Goal: Information Seeking & Learning: Check status

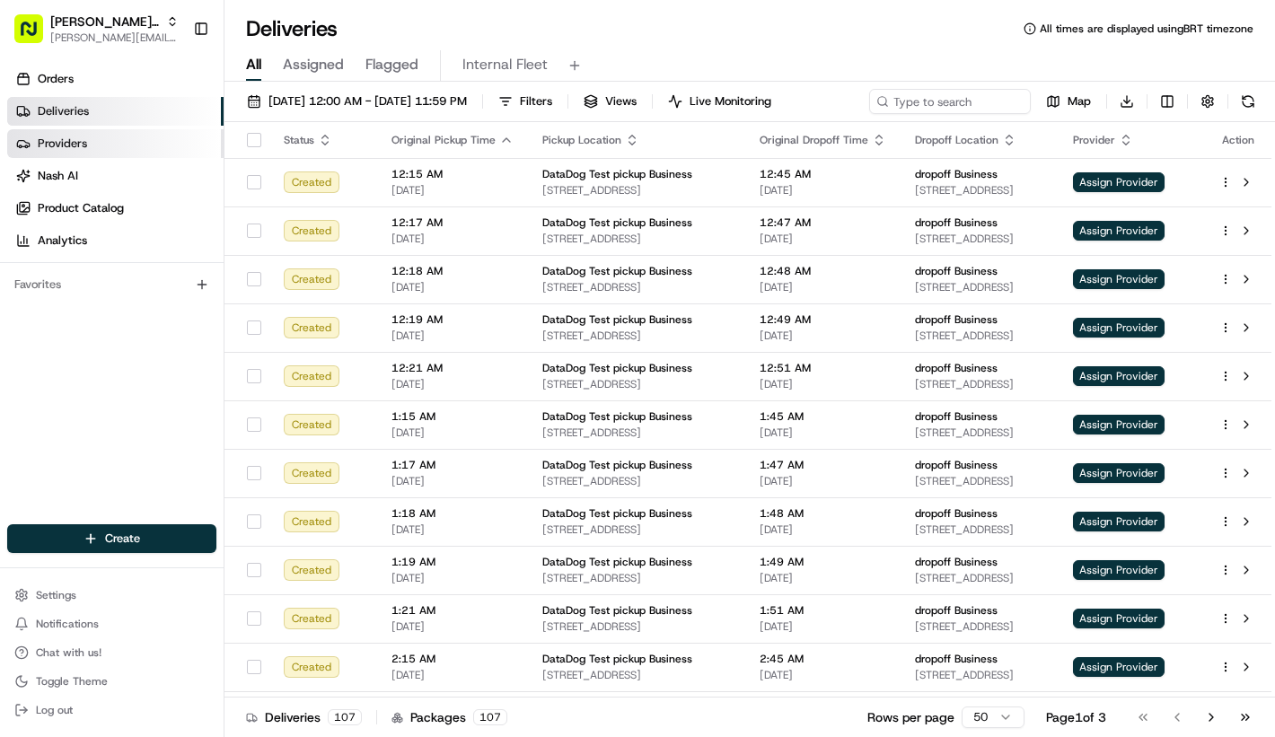
click at [180, 150] on link "Providers" at bounding box center [115, 143] width 216 height 29
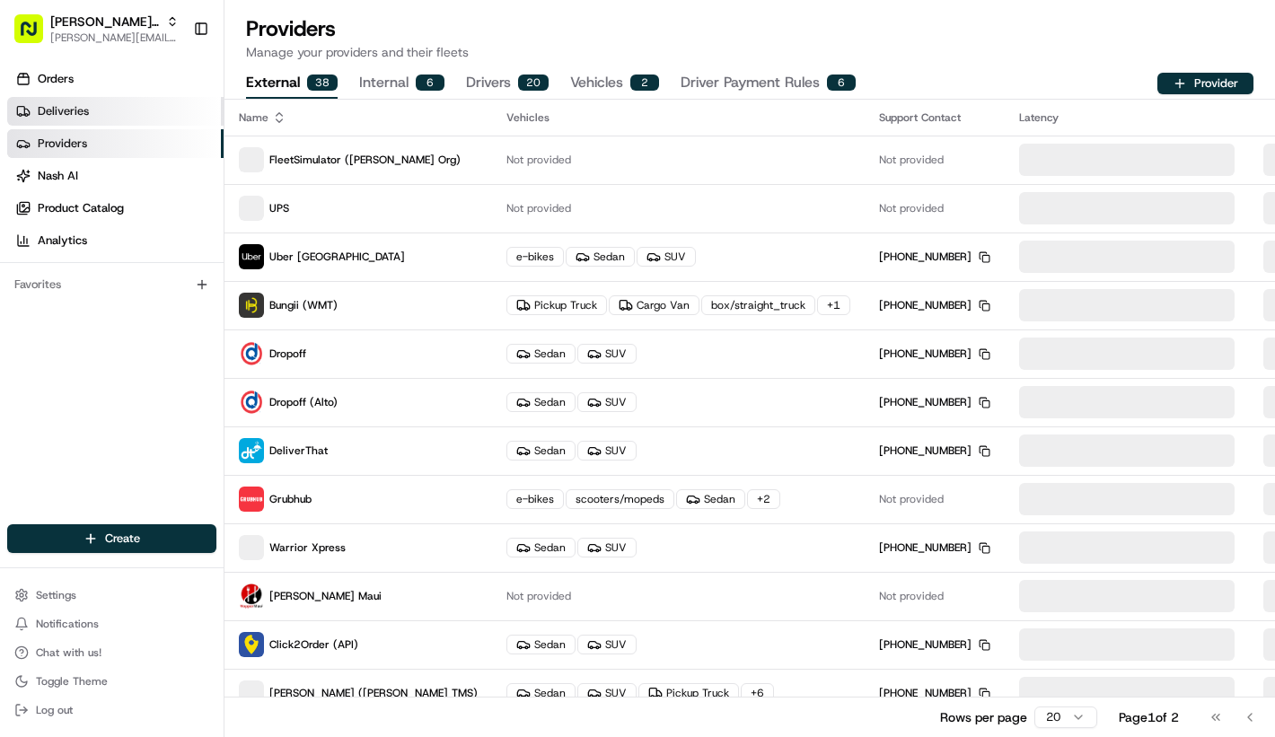
click at [169, 125] on link "Deliveries" at bounding box center [115, 111] width 216 height 29
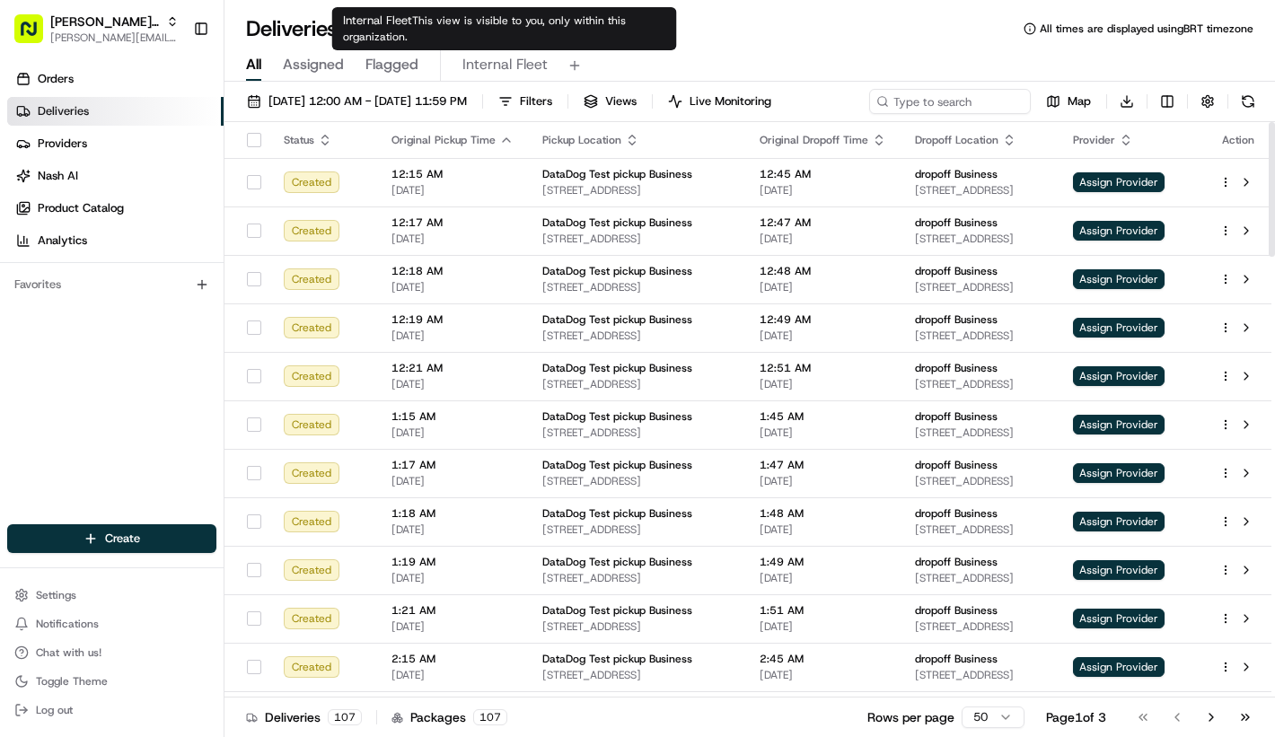
click at [536, 67] on span "Internal Fleet" at bounding box center [504, 65] width 85 height 22
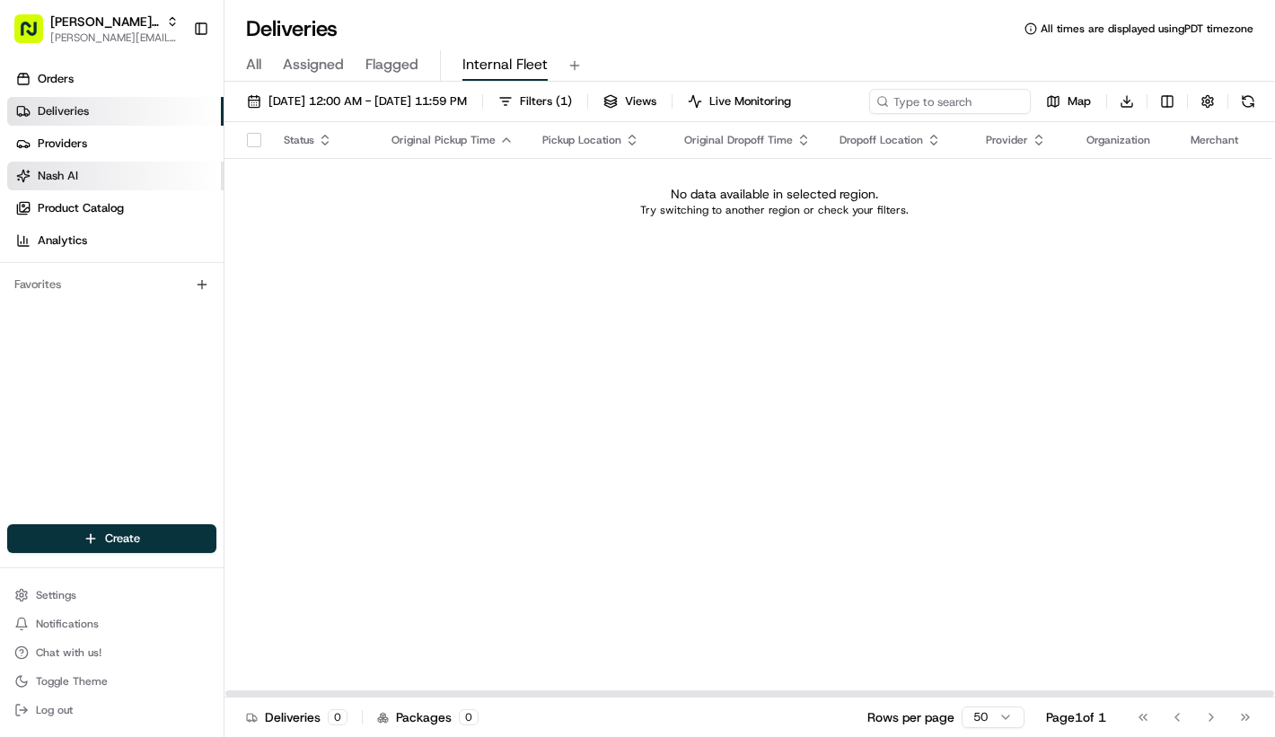
click at [154, 163] on link "Nash AI" at bounding box center [115, 176] width 216 height 29
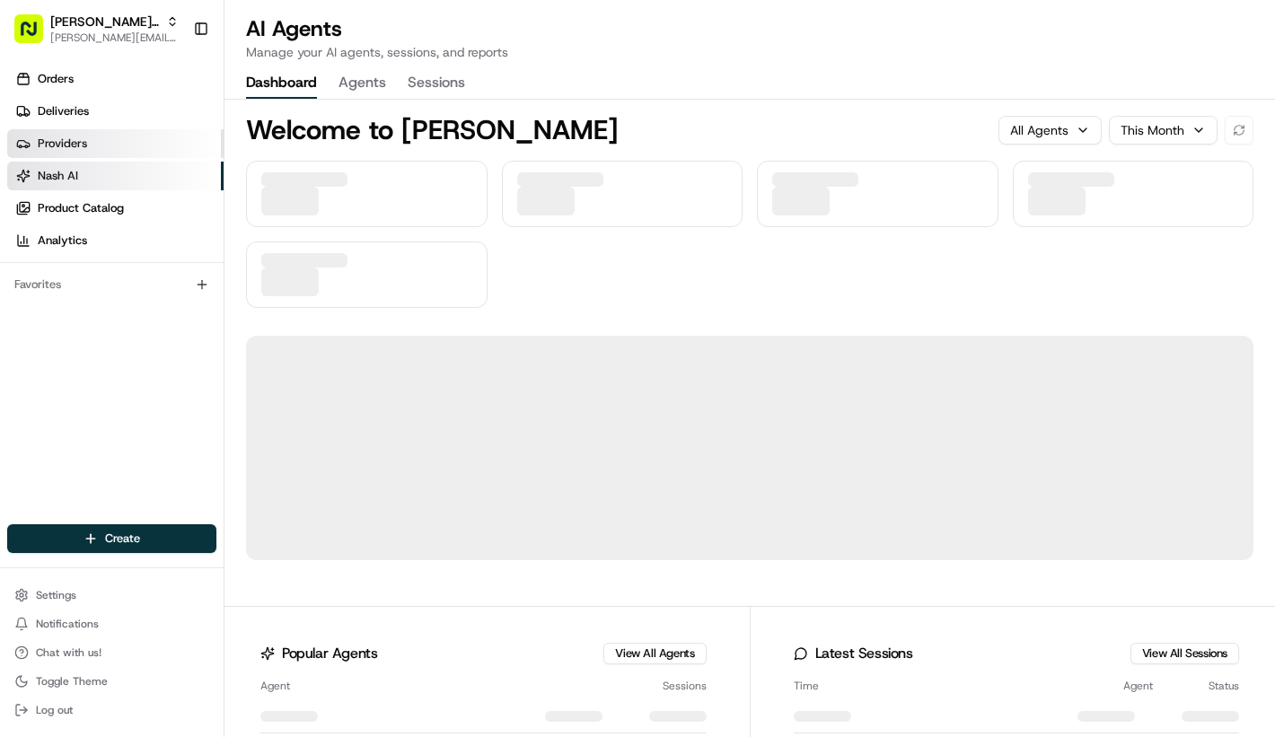
click at [154, 153] on link "Providers" at bounding box center [115, 143] width 216 height 29
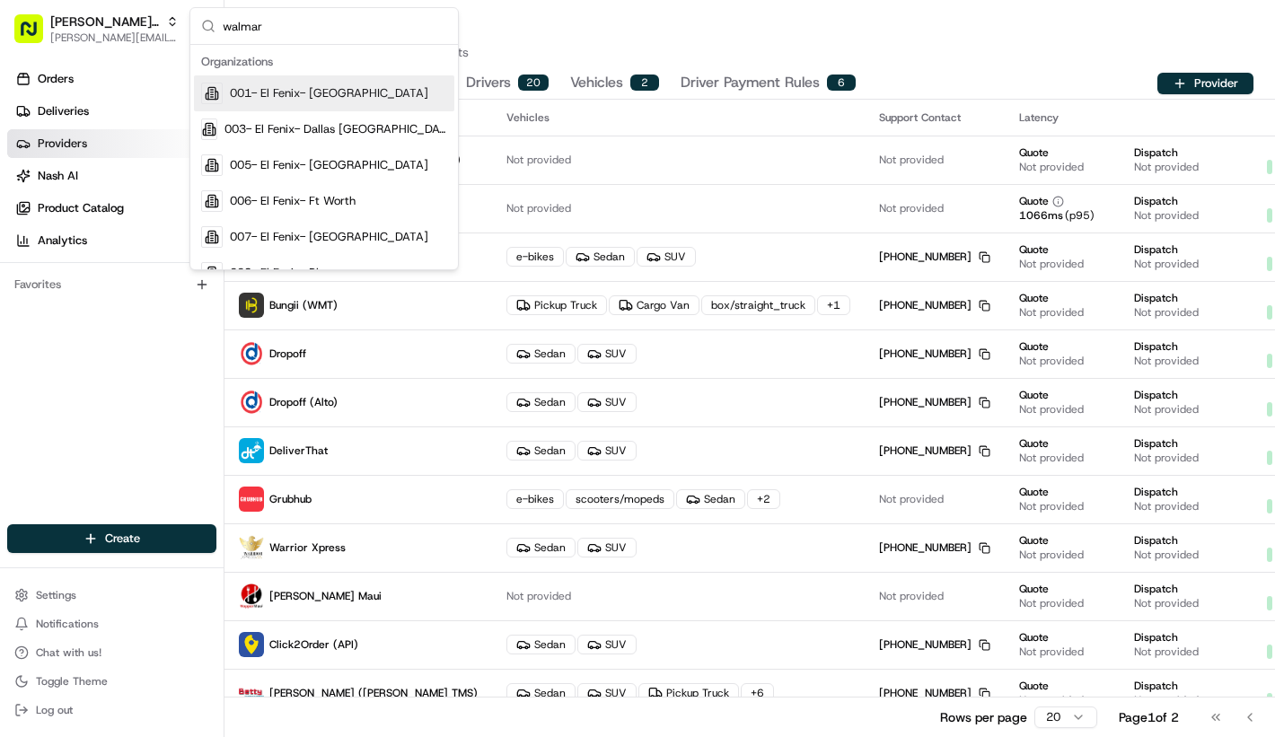
type input "walmart"
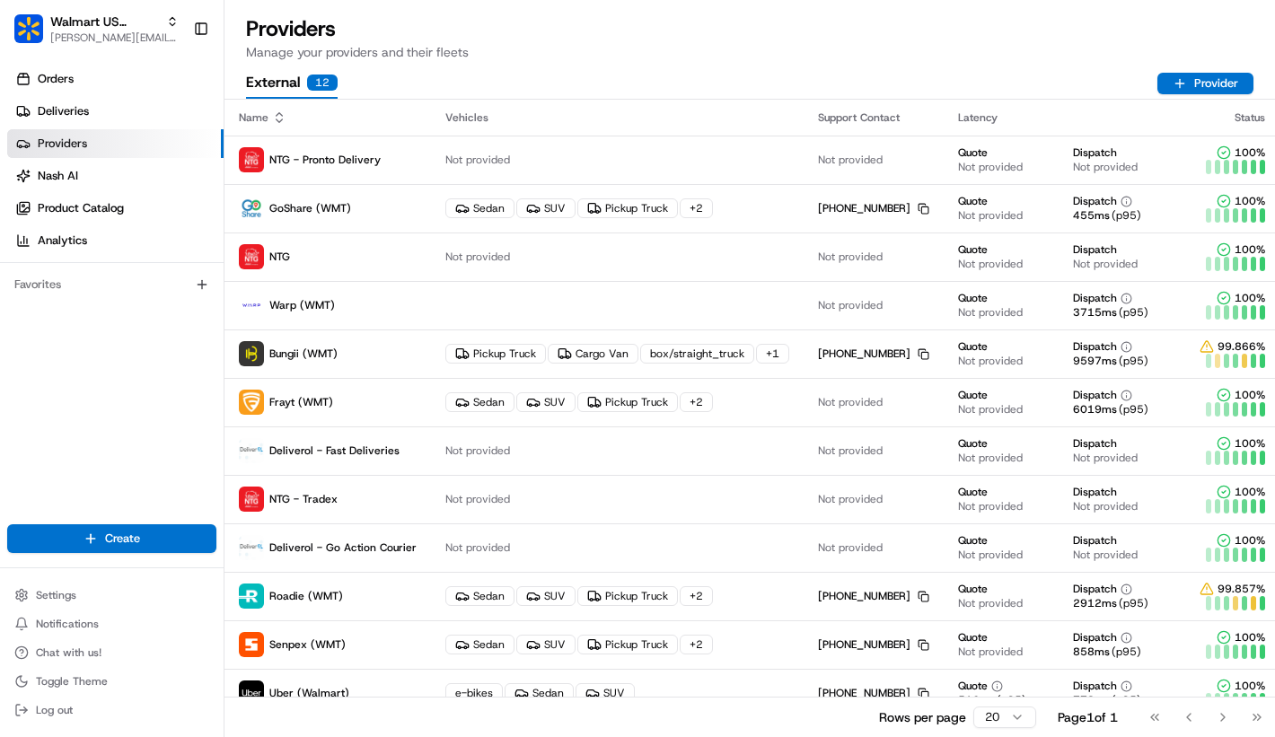
click at [145, 141] on link "Providers" at bounding box center [115, 143] width 216 height 29
click at [132, 118] on link "Deliveries" at bounding box center [115, 111] width 216 height 29
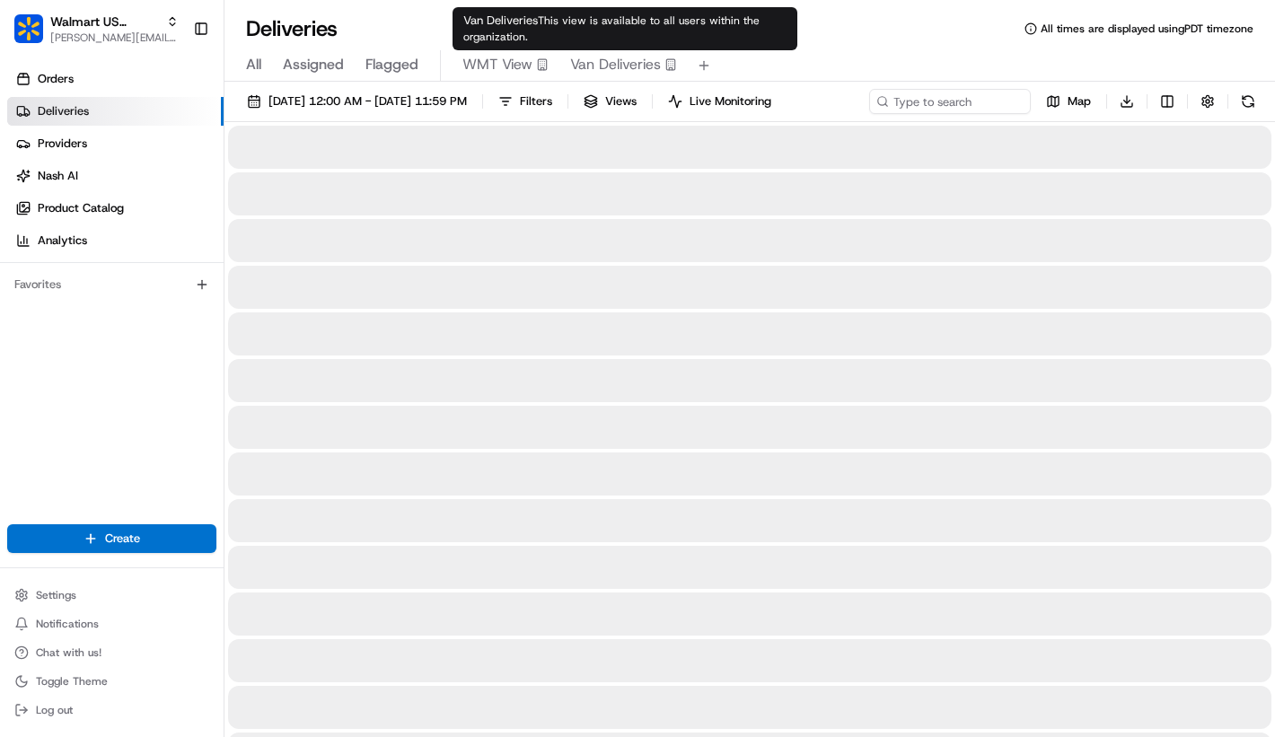
click at [501, 68] on span "WMT View" at bounding box center [497, 65] width 70 height 22
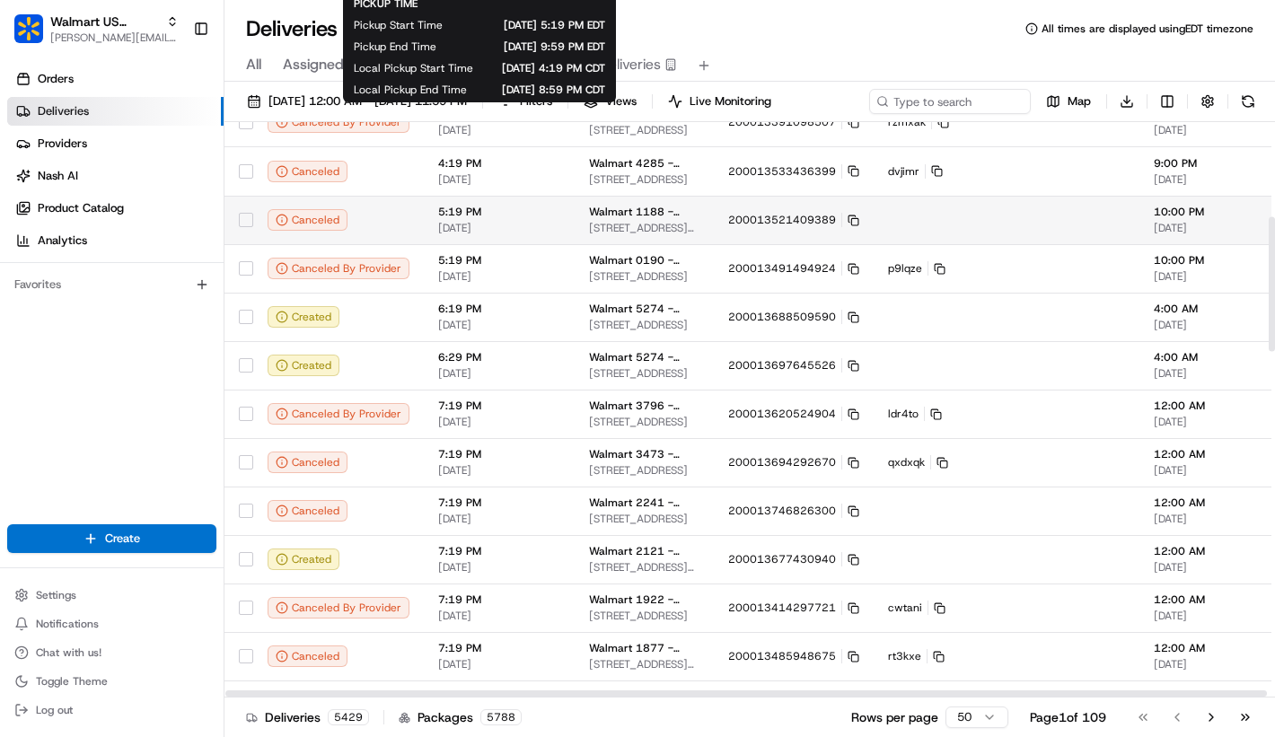
scroll to position [406, 0]
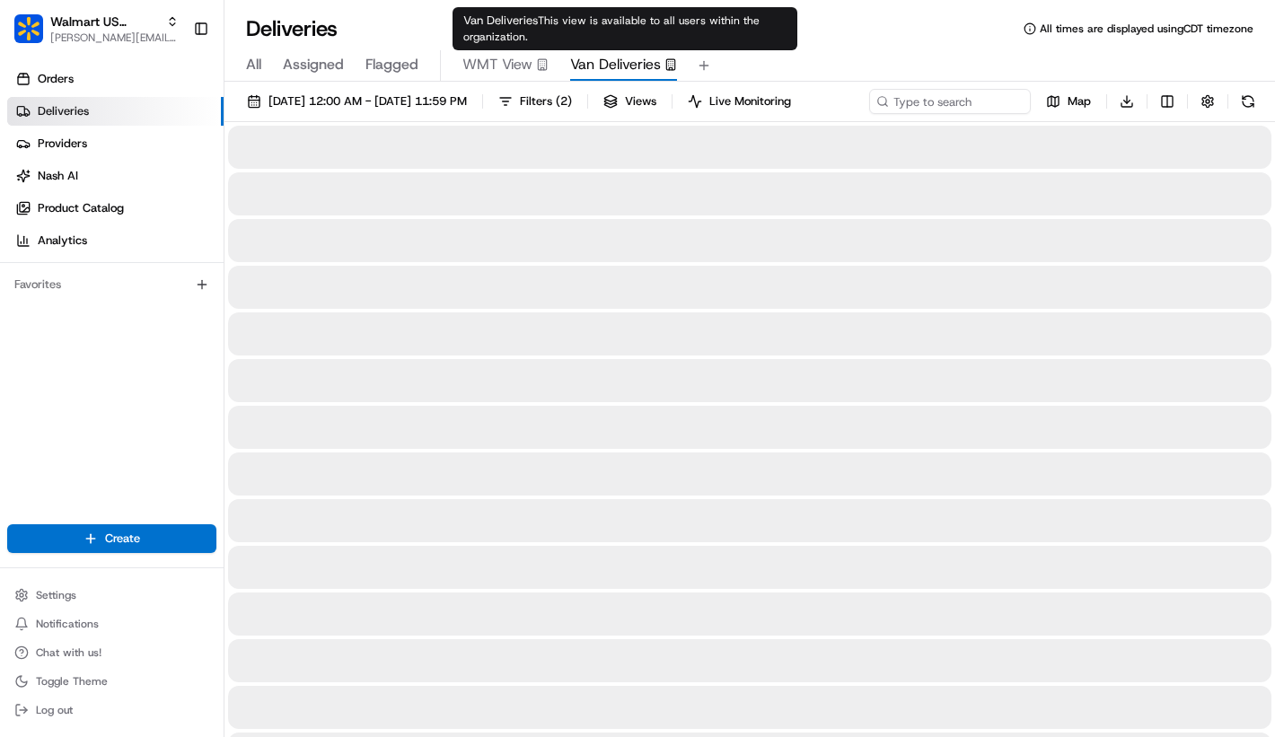
click at [629, 68] on span "Van Deliveries" at bounding box center [615, 65] width 91 height 22
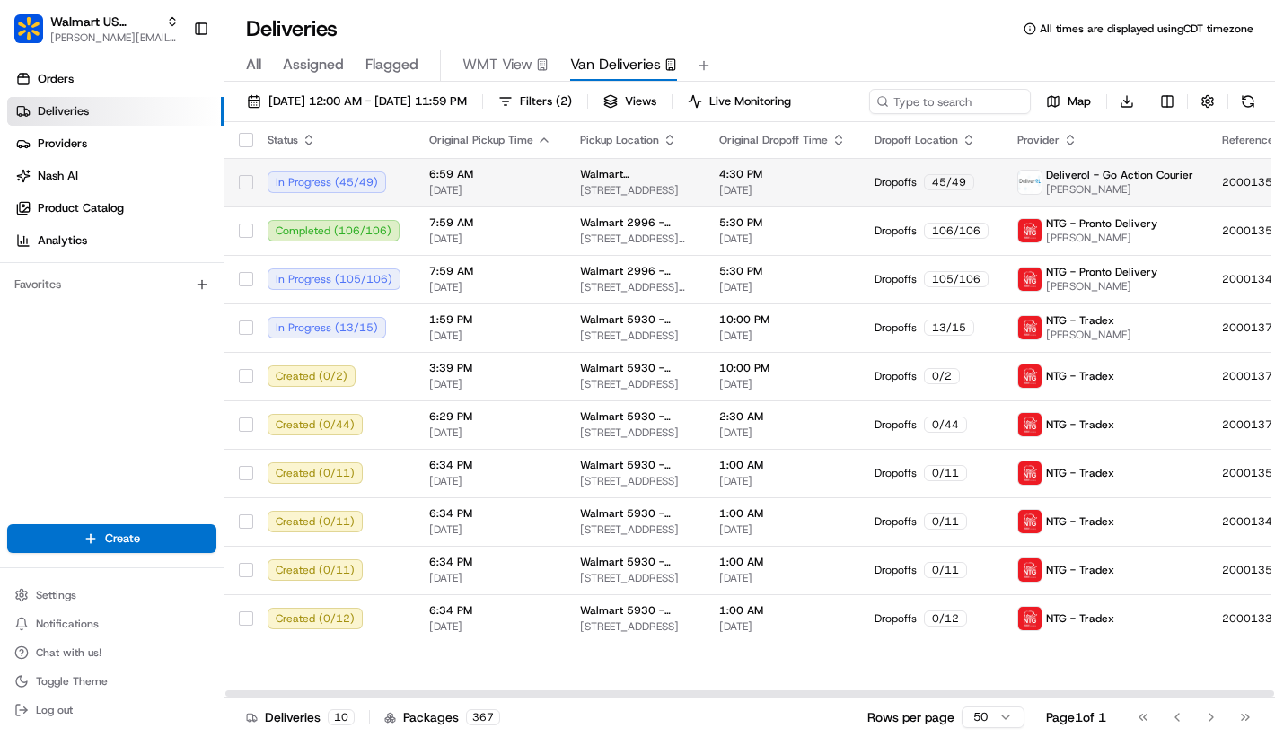
click at [521, 198] on span "[DATE]" at bounding box center [490, 190] width 122 height 14
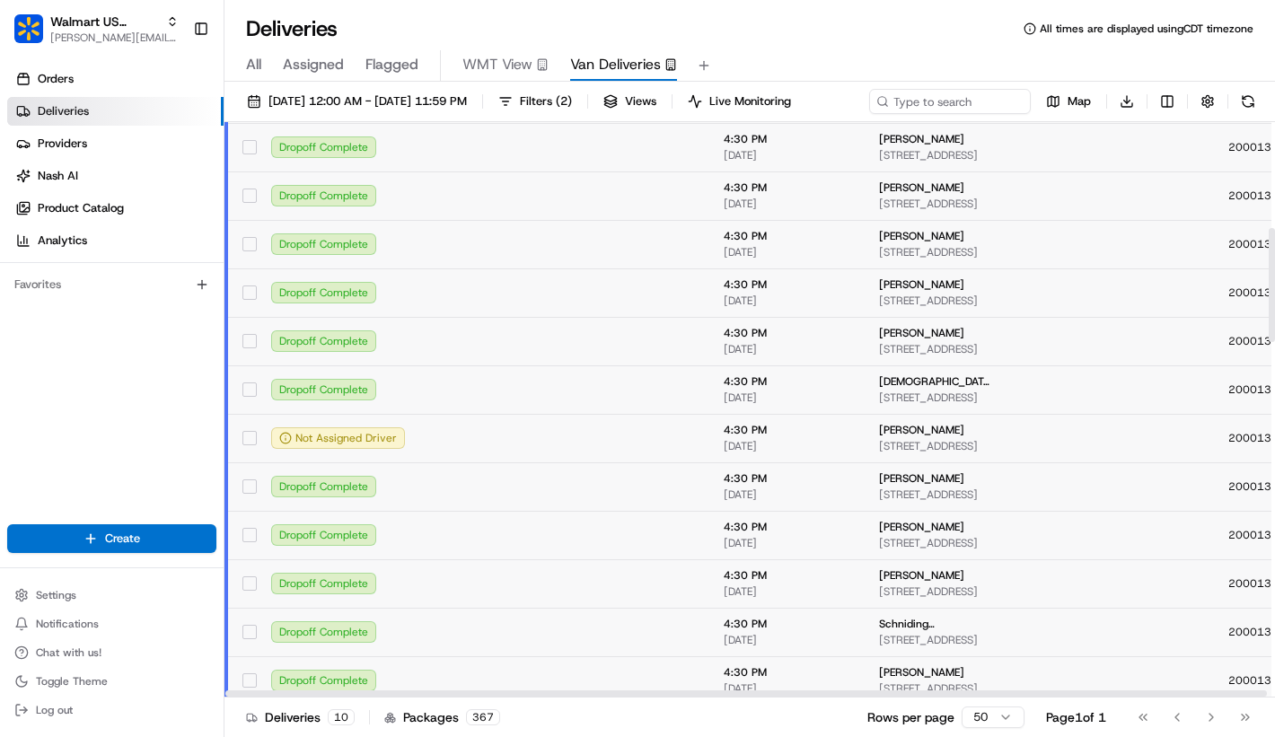
scroll to position [610, 0]
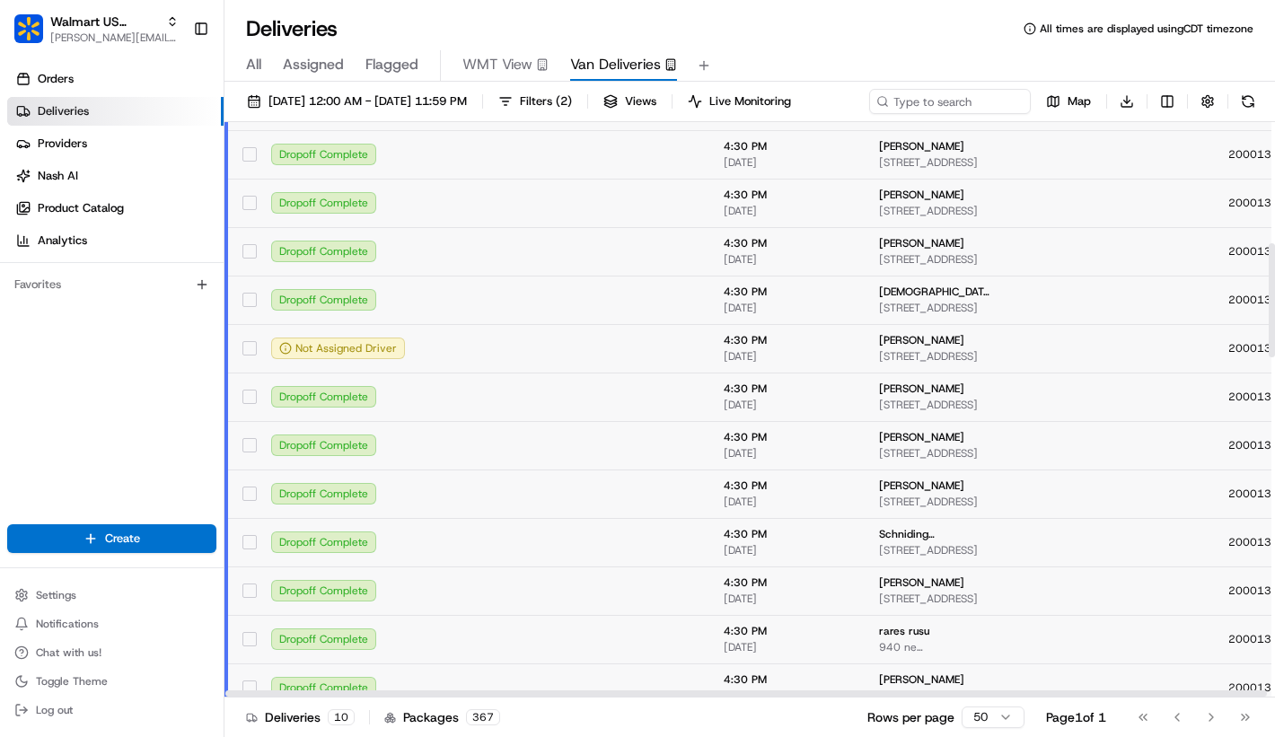
click at [570, 373] on td at bounding box center [639, 348] width 139 height 48
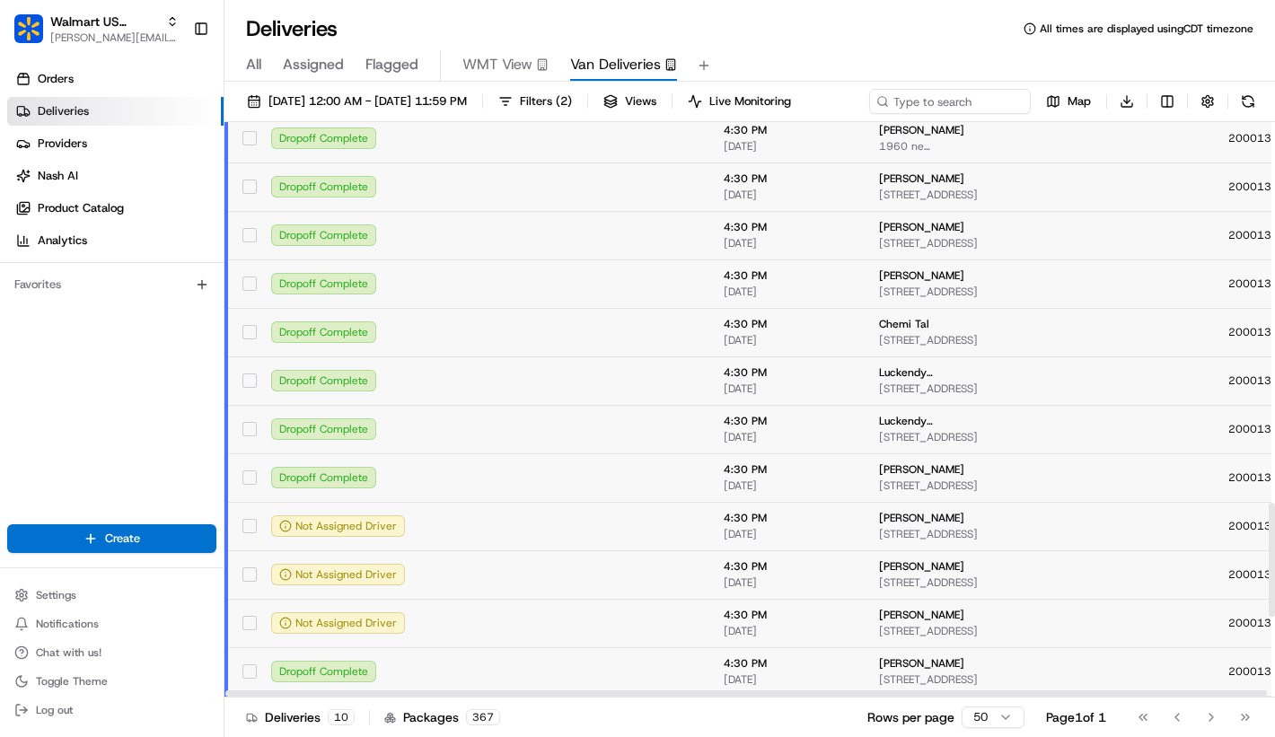
scroll to position [2052, 0]
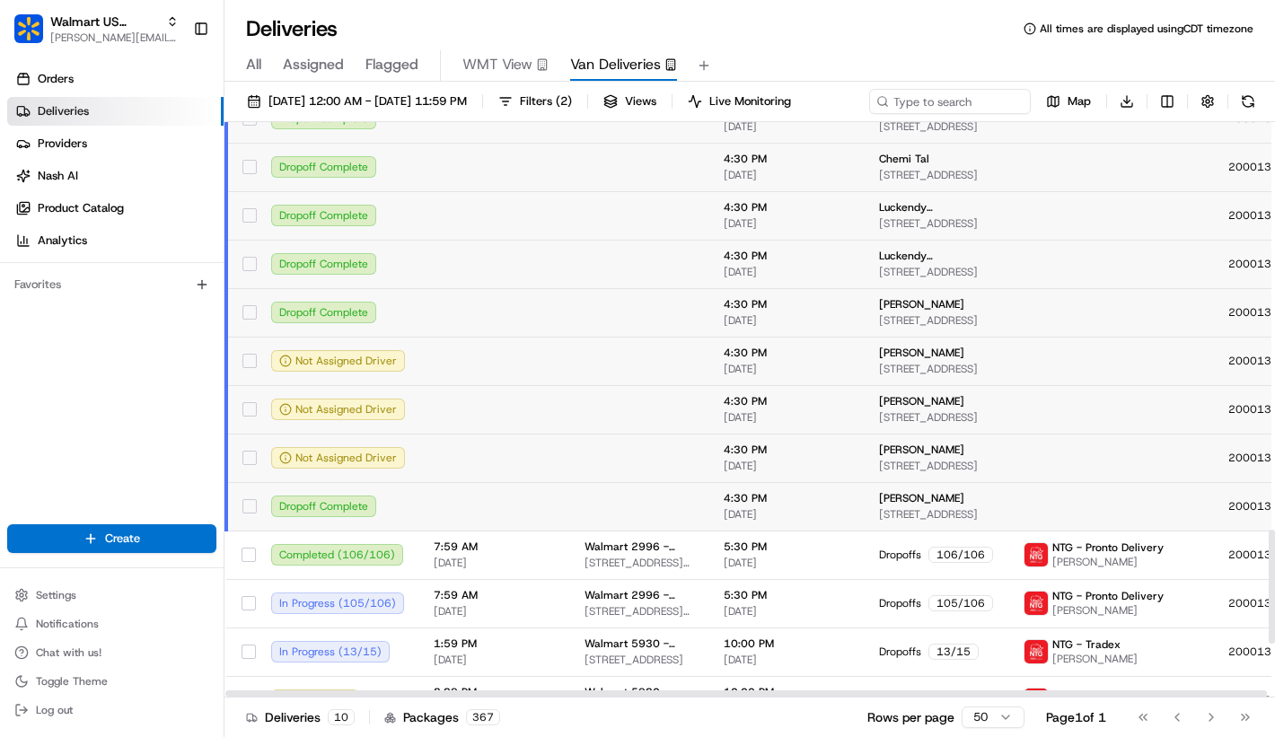
click at [550, 385] on td at bounding box center [494, 361] width 151 height 48
click at [593, 434] on td at bounding box center [639, 409] width 139 height 48
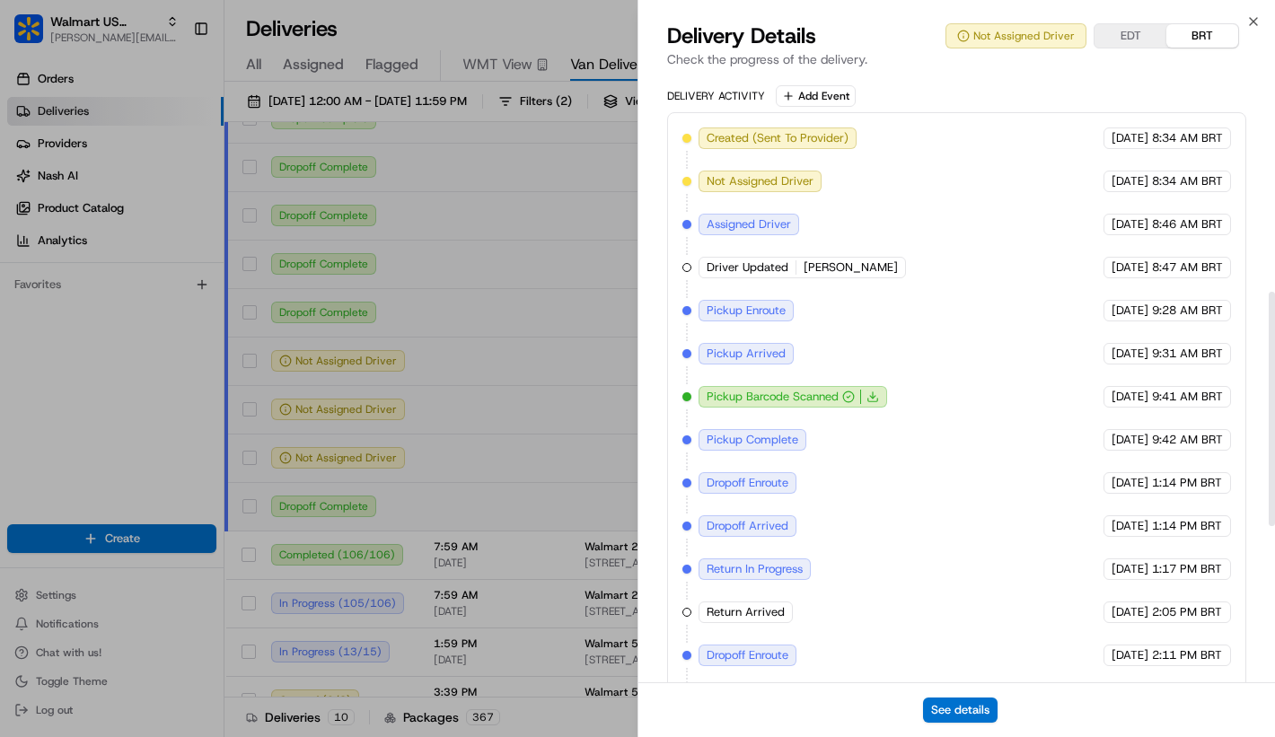
scroll to position [964, 0]
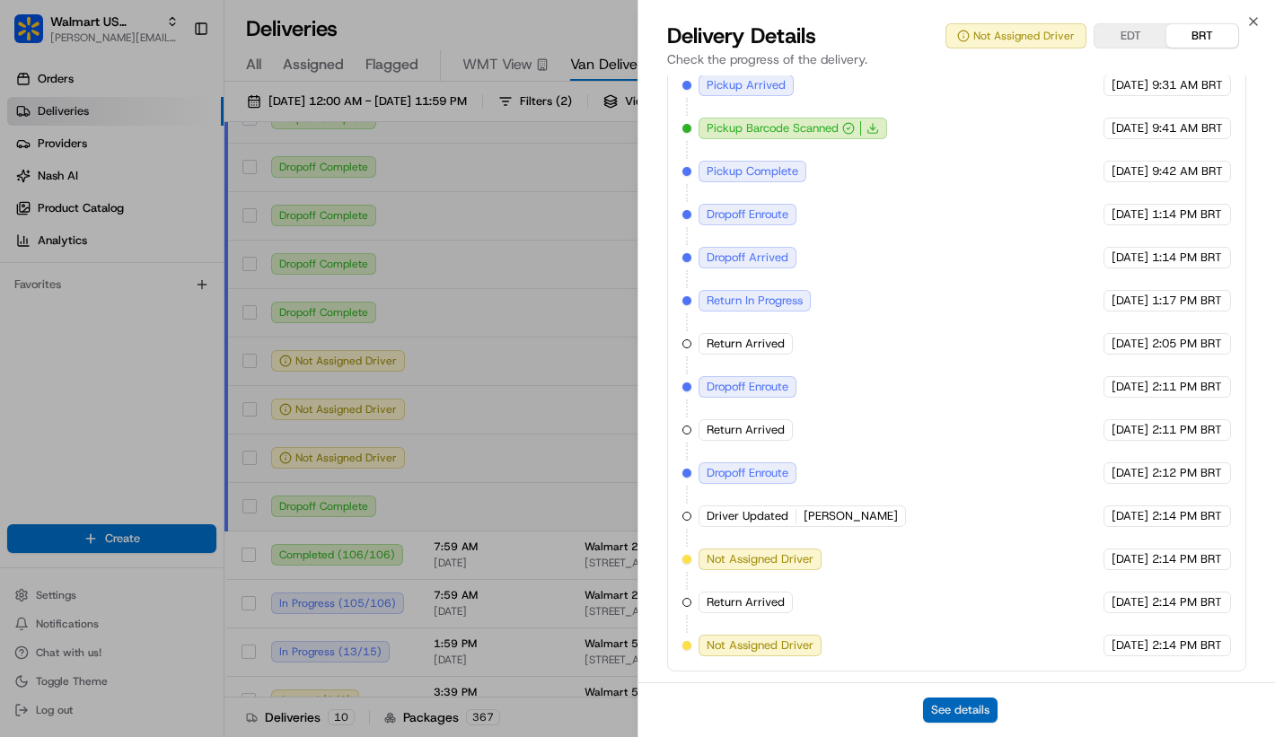
click at [950, 708] on button "See details" at bounding box center [960, 710] width 75 height 25
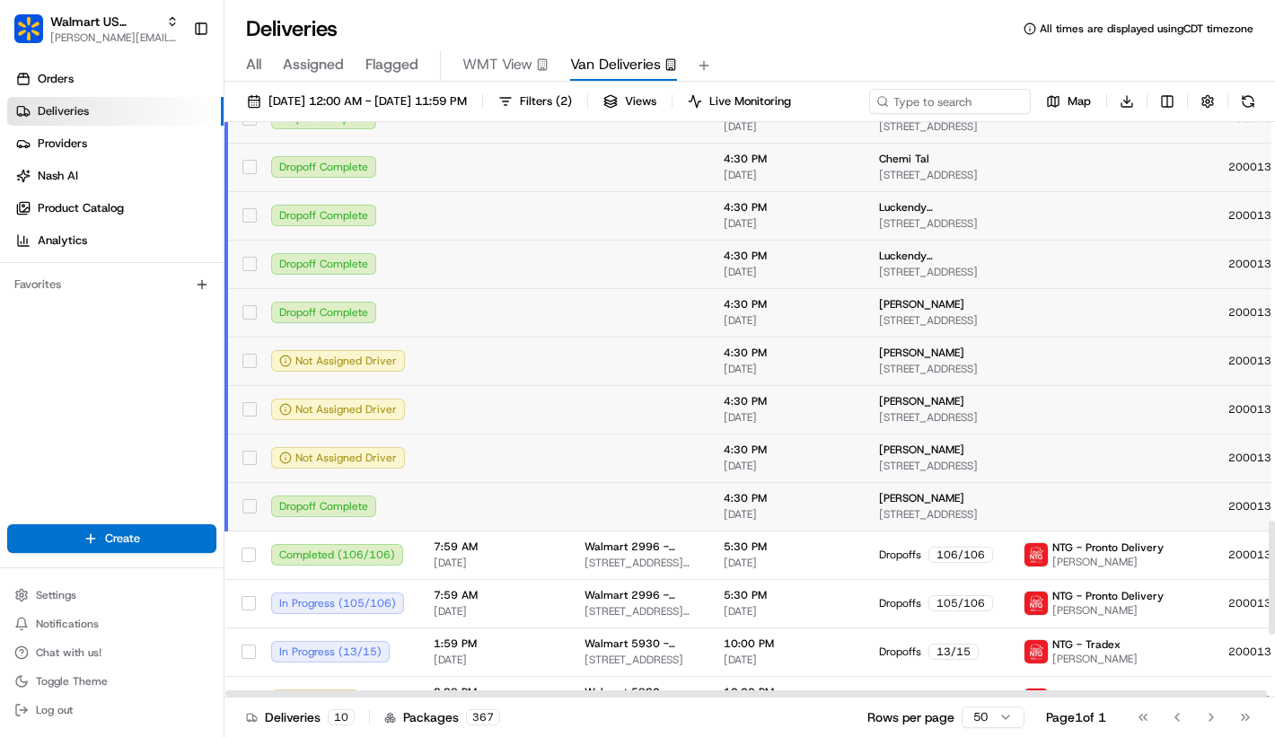
scroll to position [1858, 0]
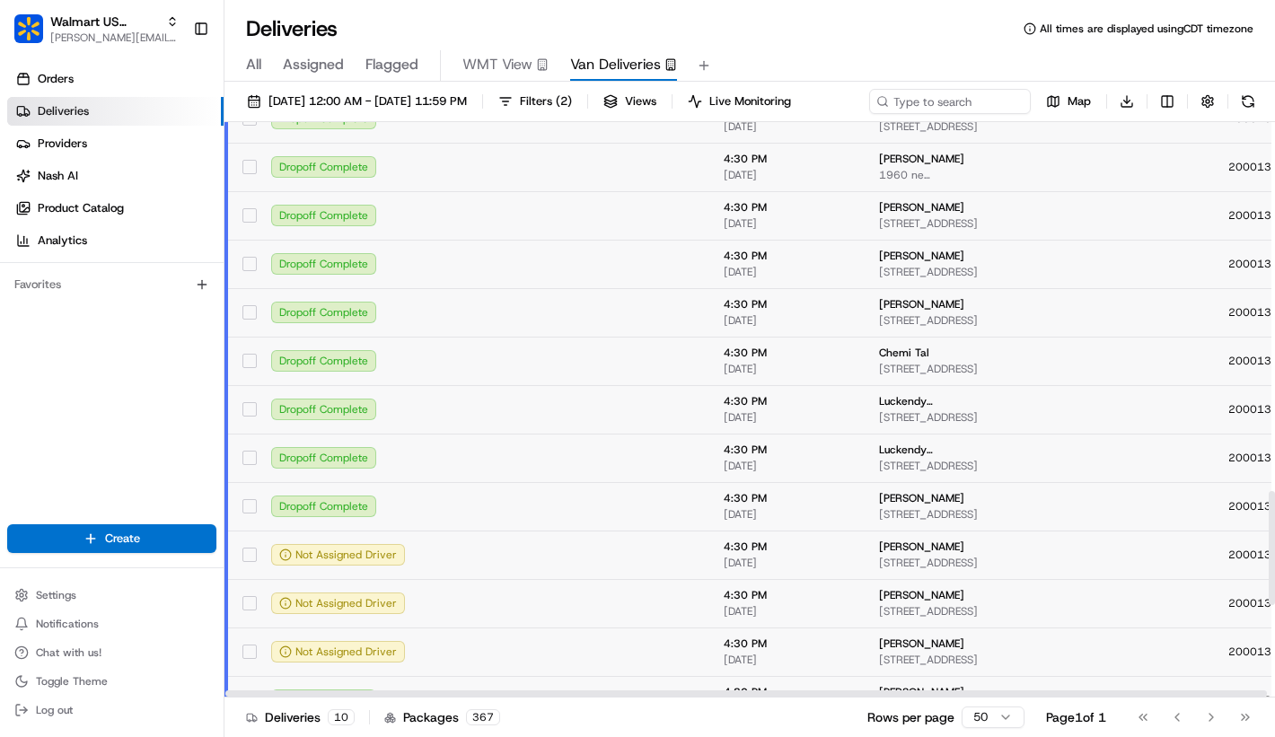
click at [496, 288] on td at bounding box center [494, 264] width 151 height 48
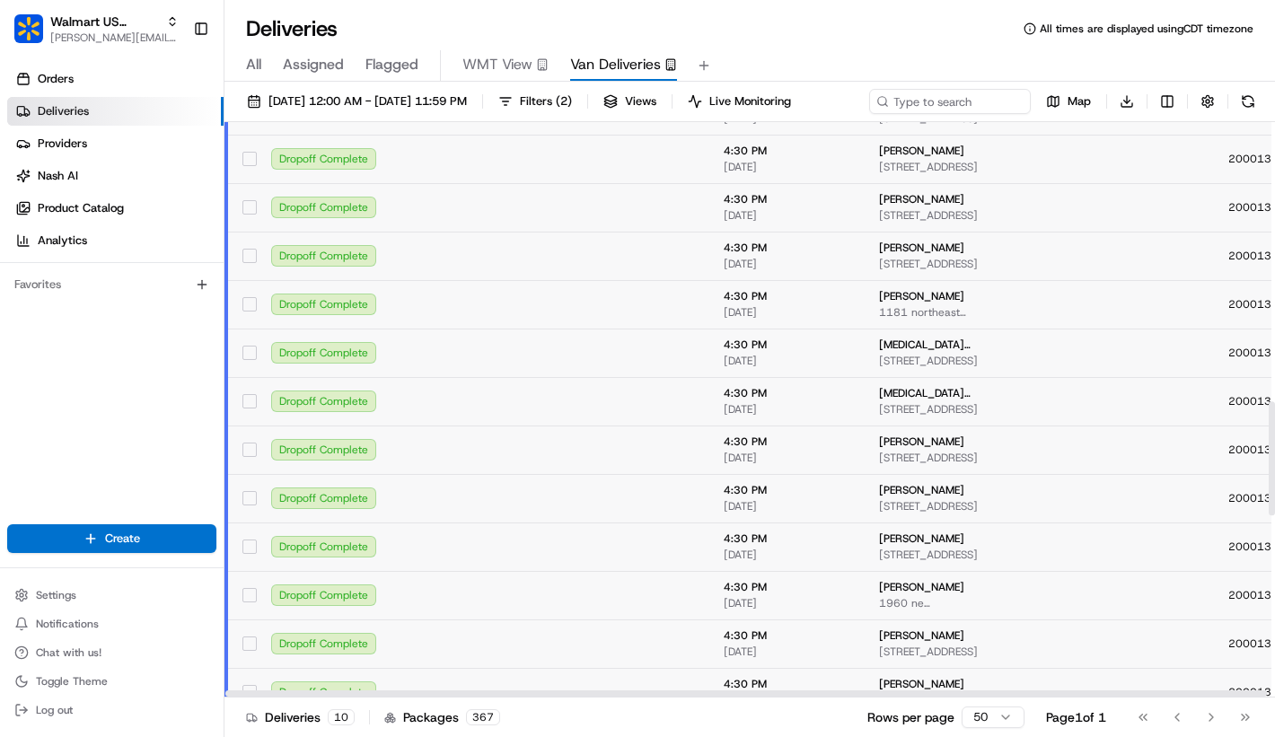
scroll to position [1385, 0]
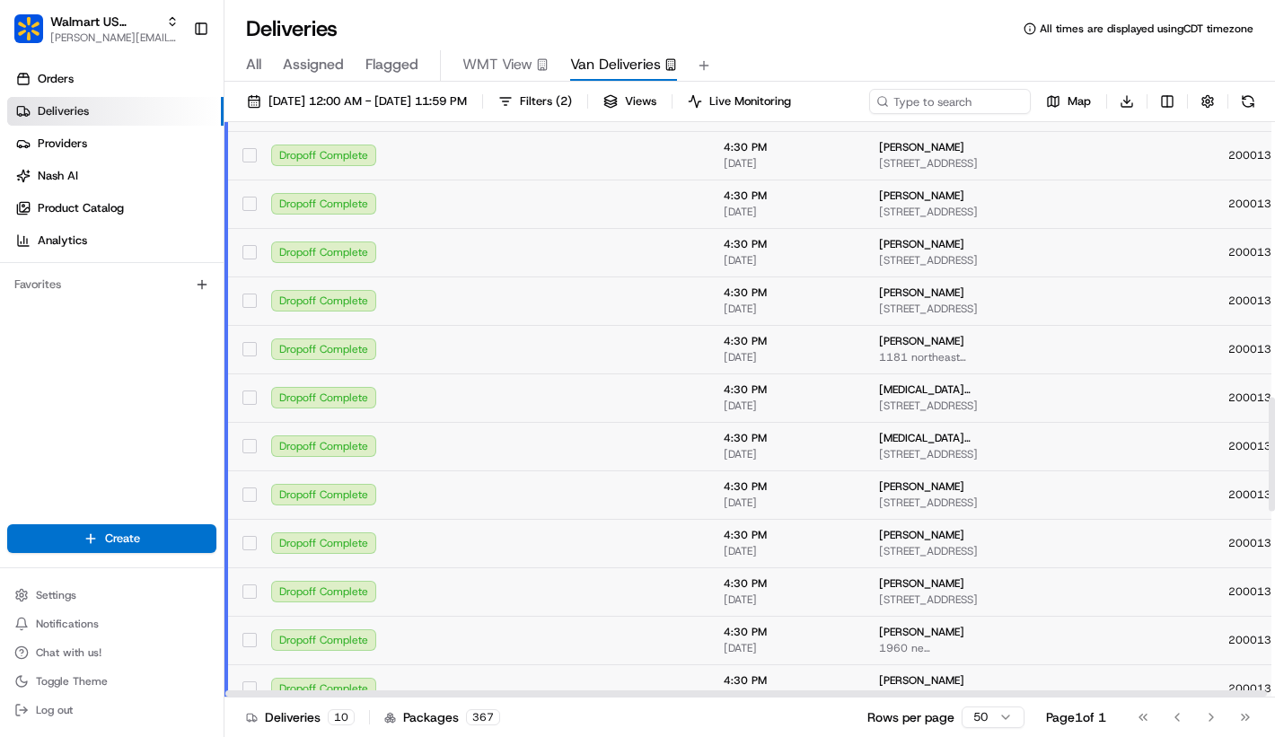
click at [449, 325] on td at bounding box center [494, 301] width 151 height 48
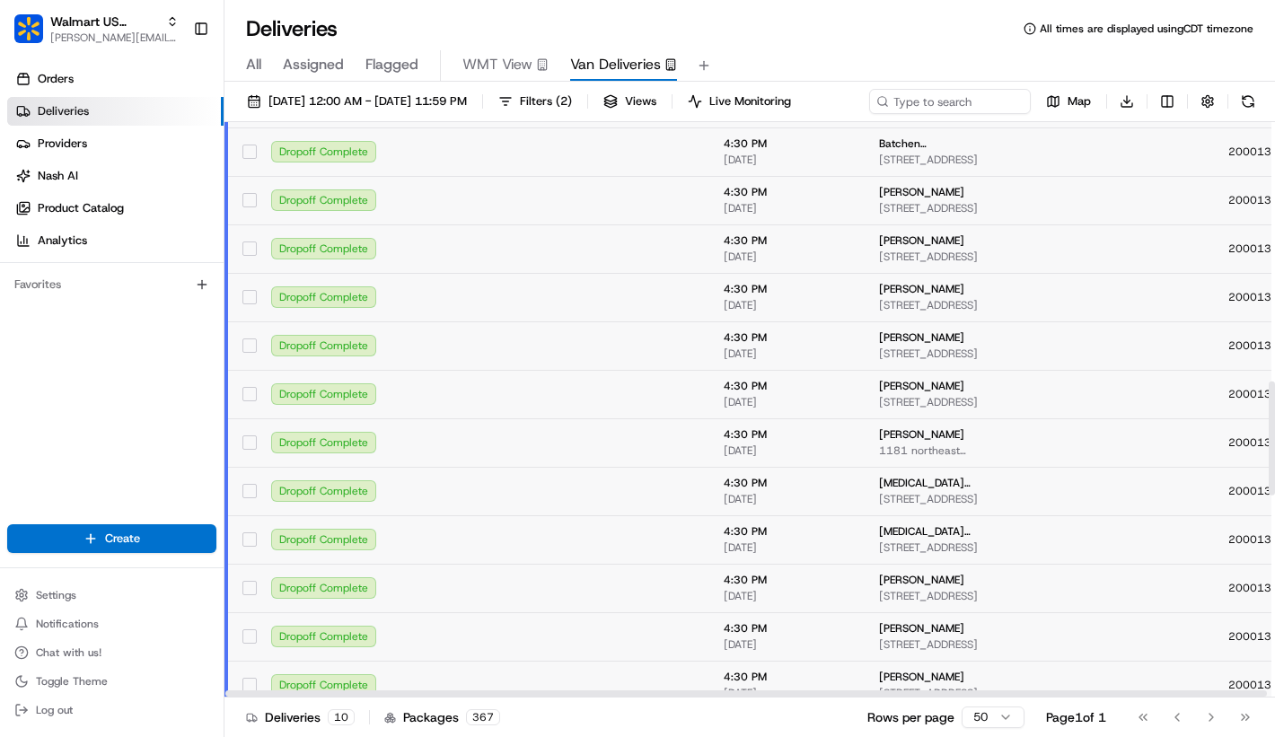
scroll to position [1286, 0]
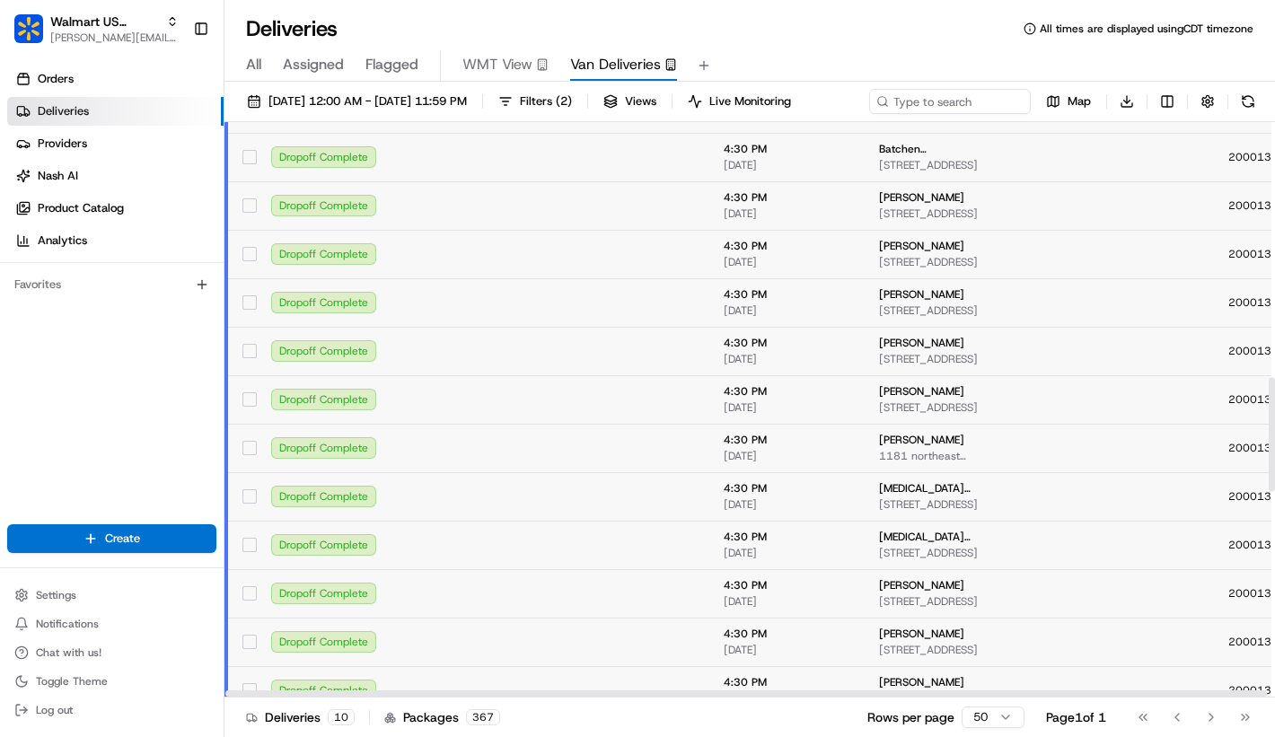
click at [518, 470] on td at bounding box center [494, 448] width 151 height 48
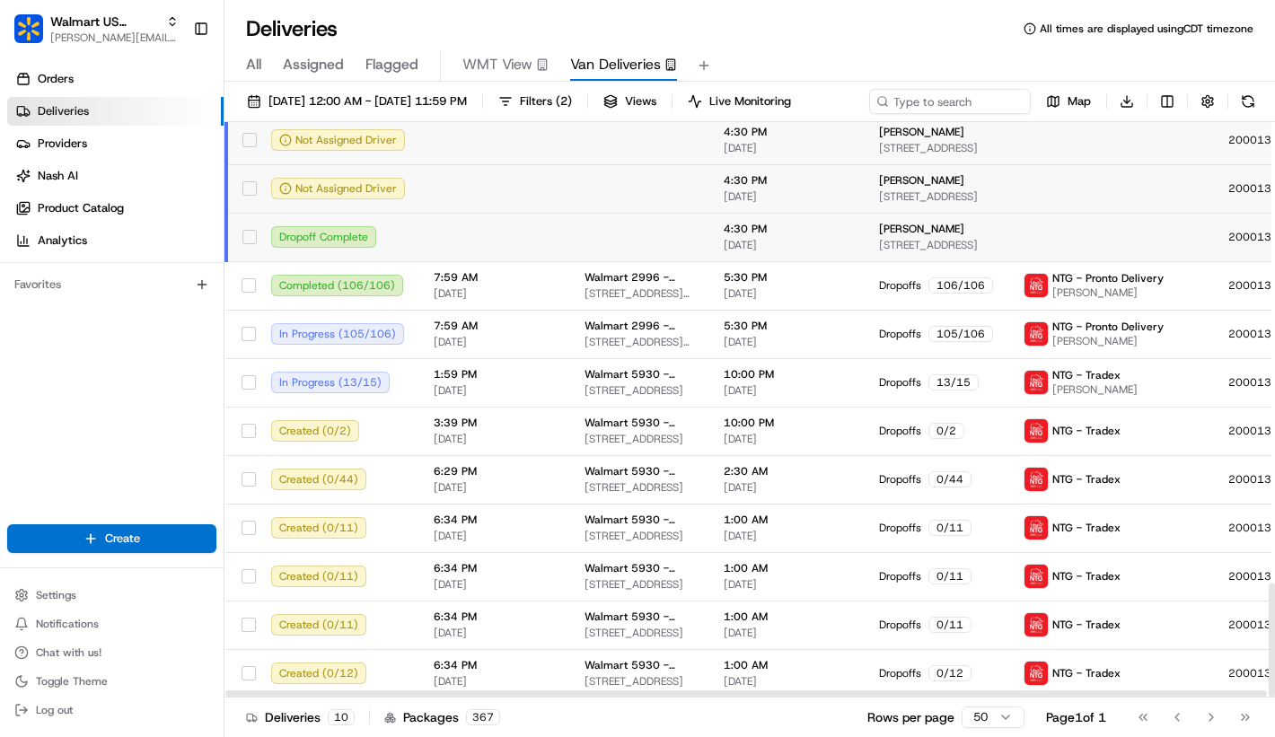
scroll to position [2035, 0]
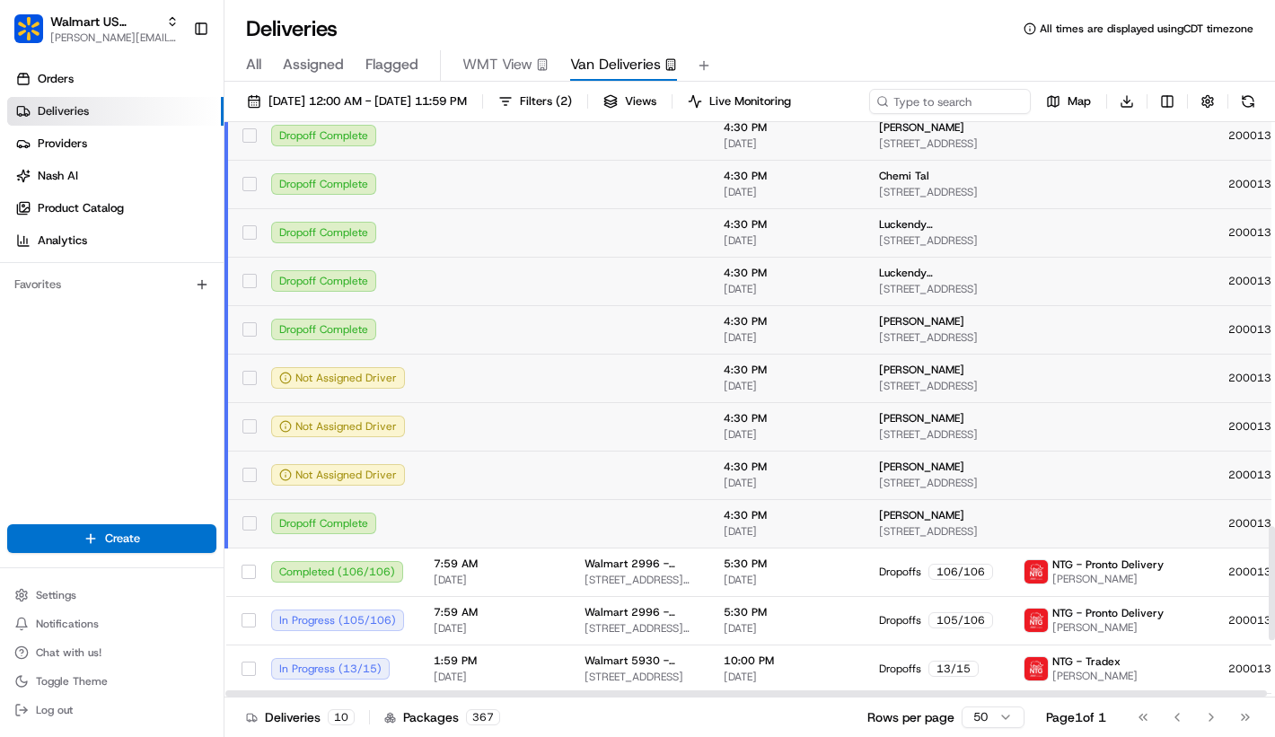
click at [865, 435] on td "Llubitza Ramirez 1351 NE Miami Gardens Dr, Apt 1414, North Miami Beach, FL, 331…" at bounding box center [937, 426] width 145 height 48
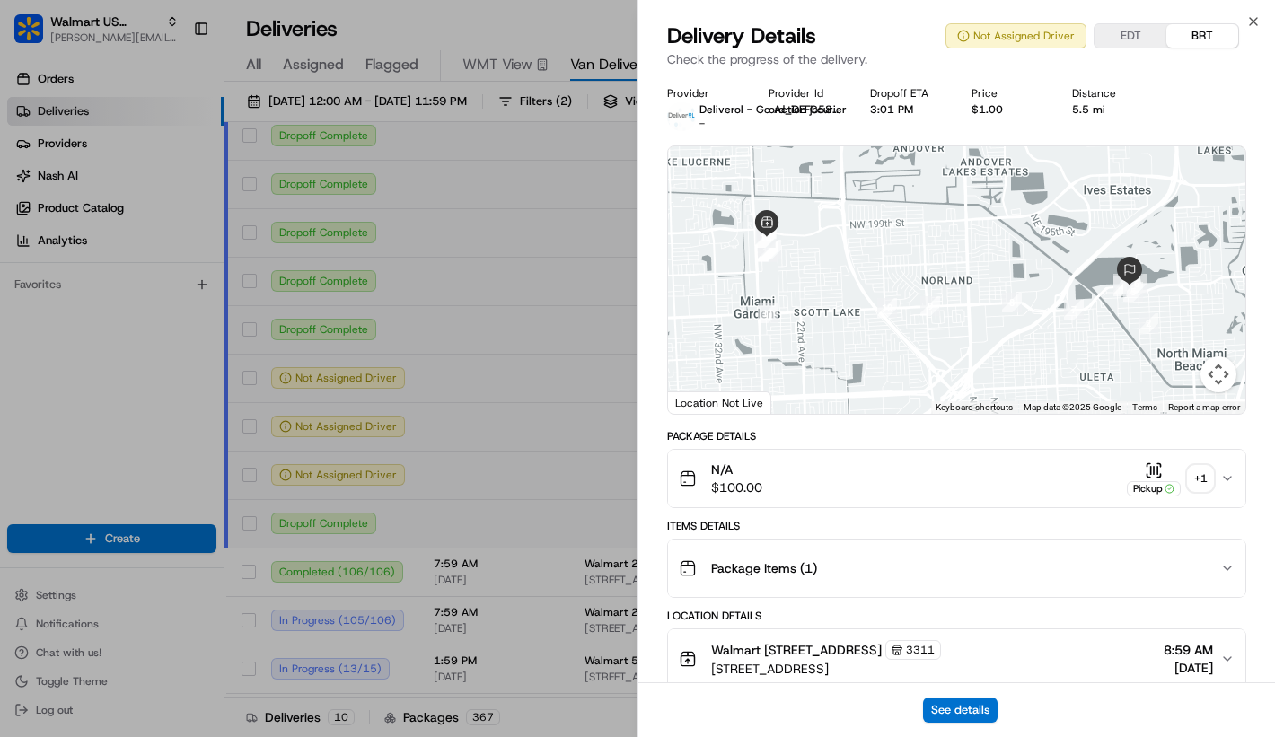
click at [971, 691] on div "See details" at bounding box center [956, 709] width 637 height 55
click at [971, 702] on button "See details" at bounding box center [960, 710] width 75 height 25
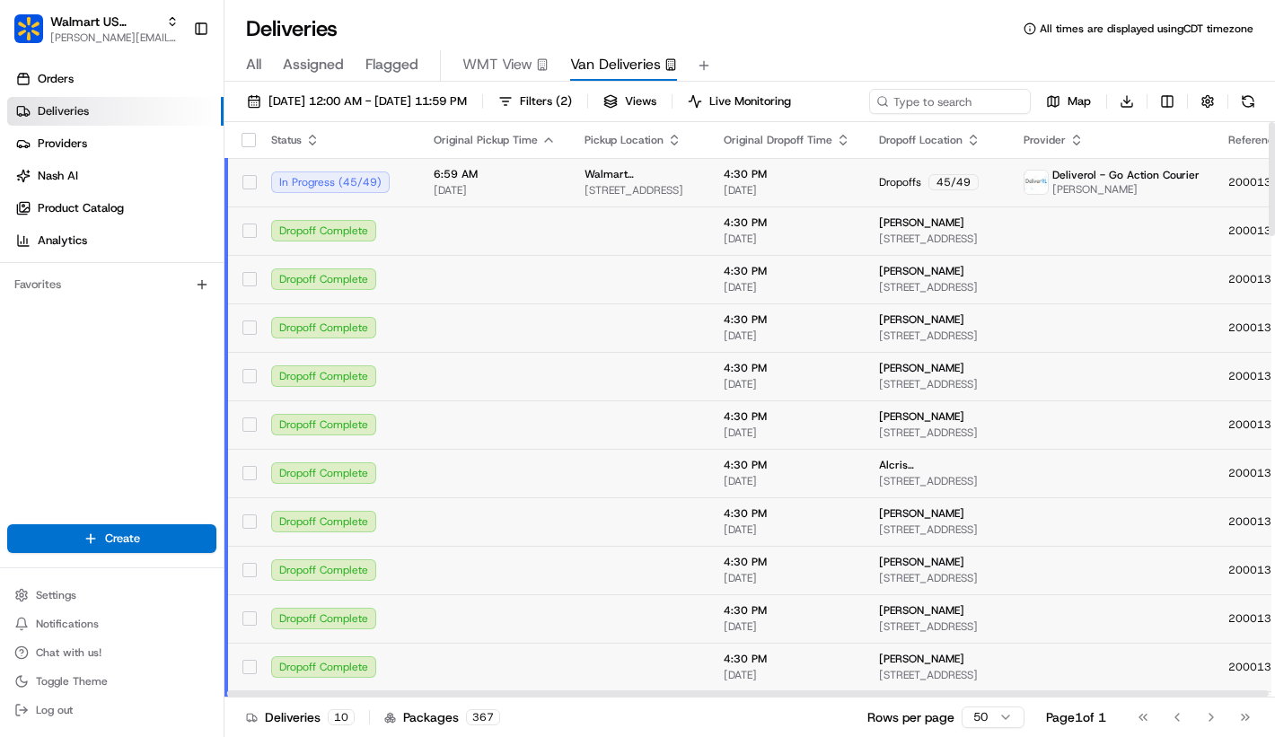
scroll to position [0, 120]
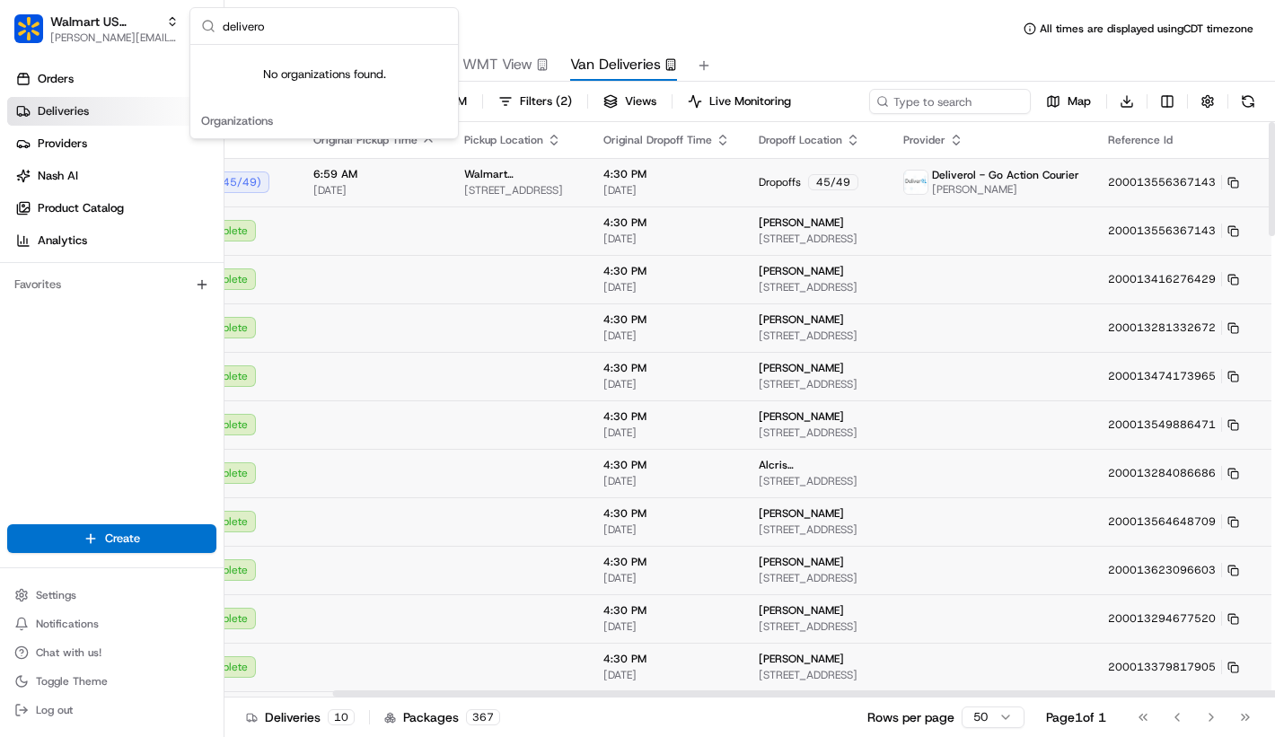
type input "deliverol"
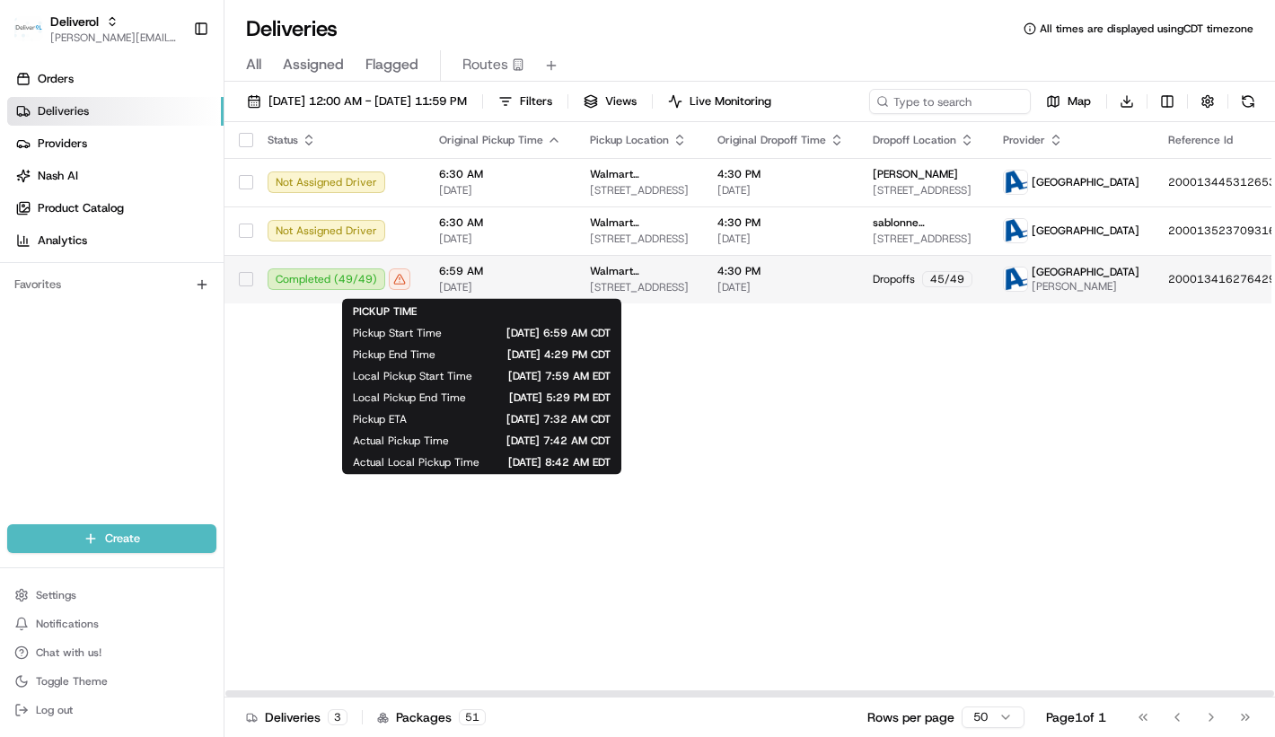
click at [442, 275] on span "6:59 AM" at bounding box center [500, 271] width 122 height 14
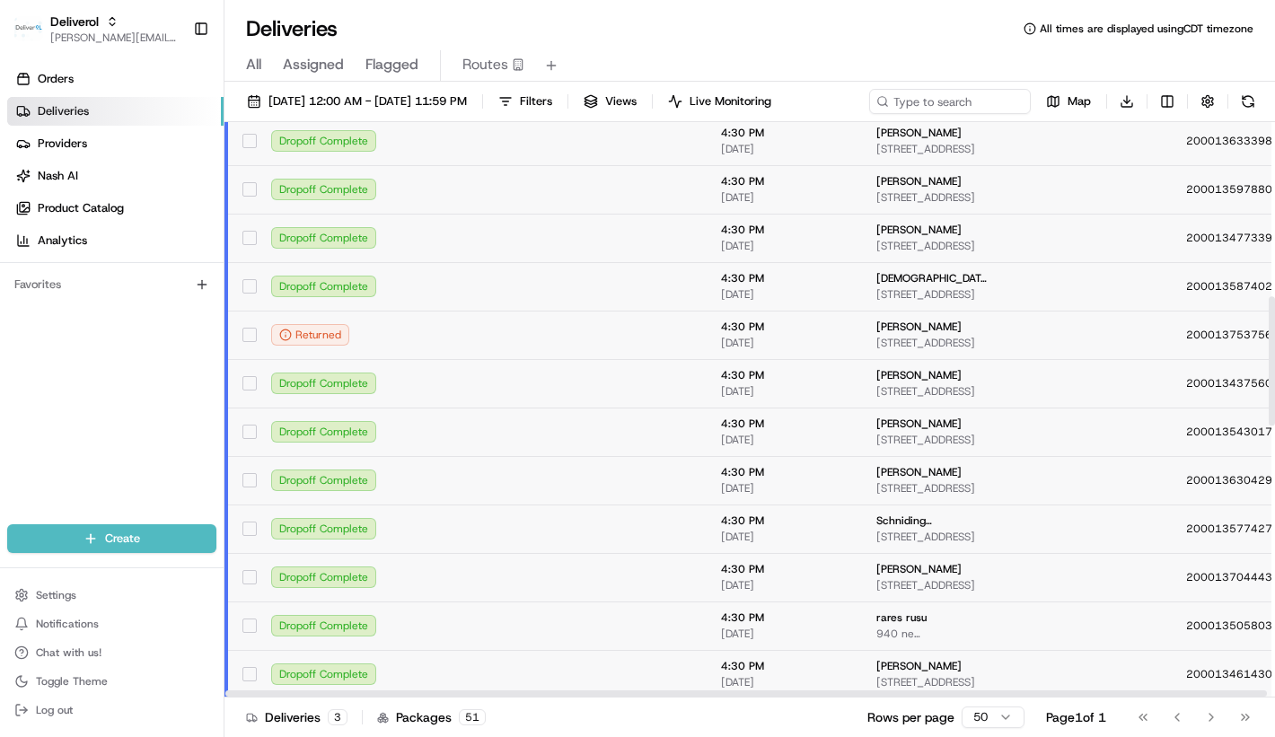
scroll to position [775, 0]
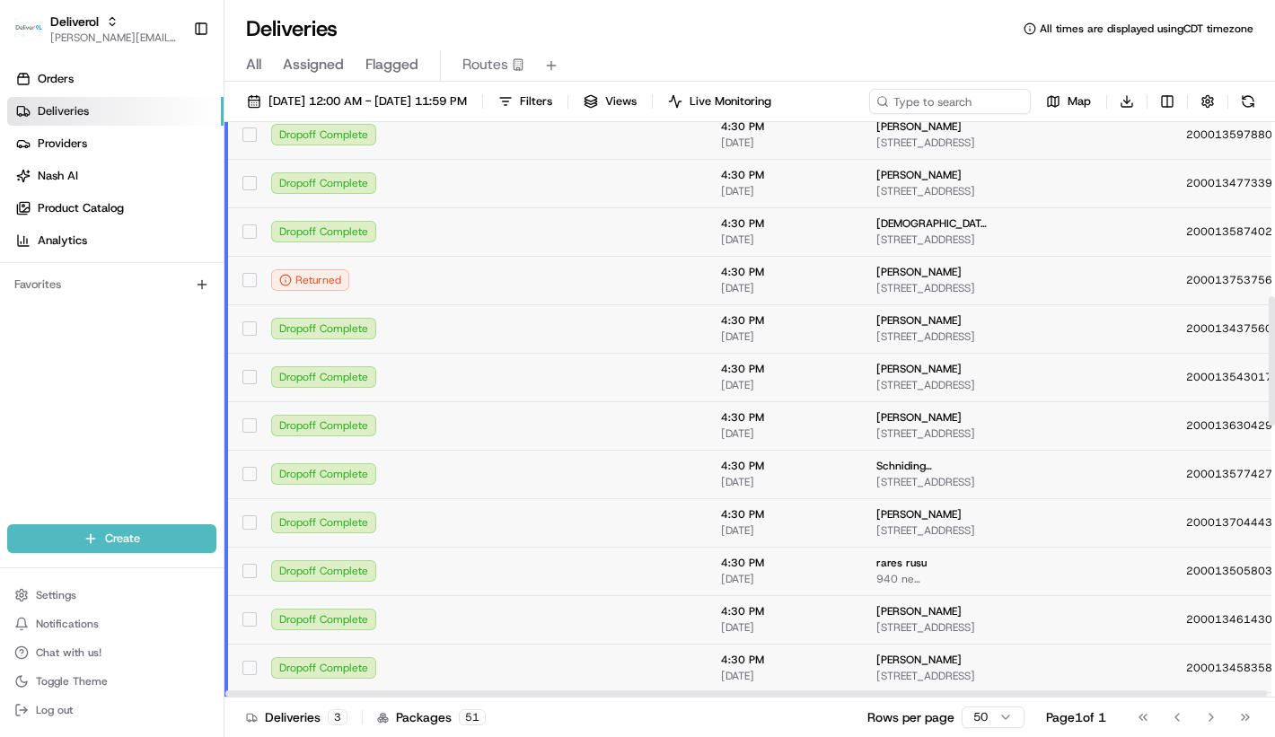
click at [392, 289] on div "Returned" at bounding box center [342, 280] width 143 height 22
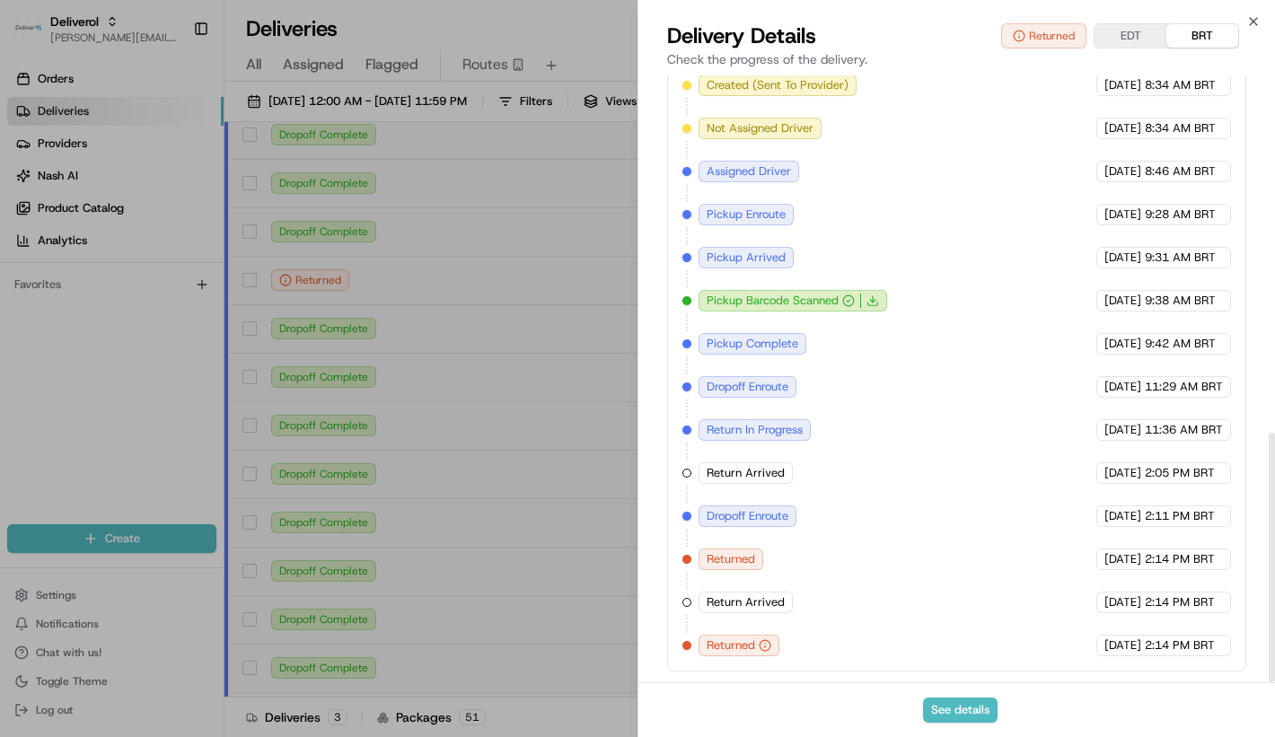
scroll to position [867, 0]
click at [958, 702] on button "See details" at bounding box center [960, 710] width 75 height 25
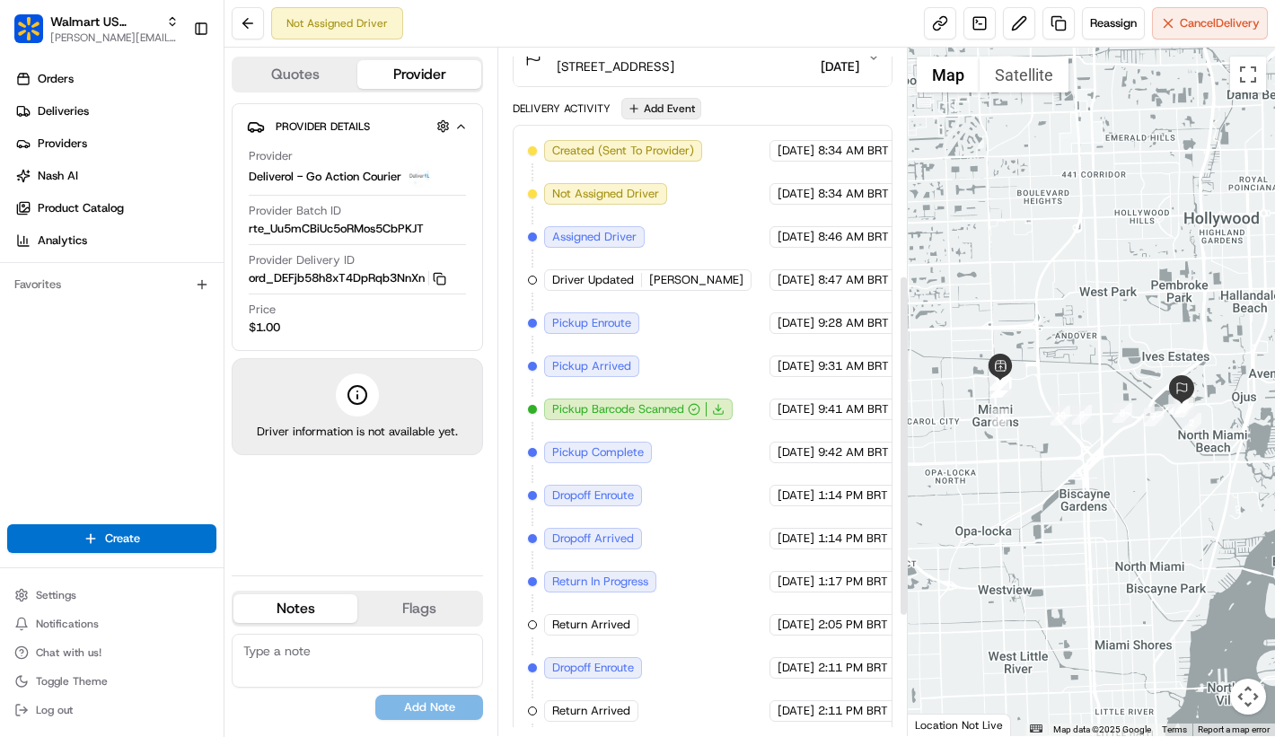
scroll to position [698, 0]
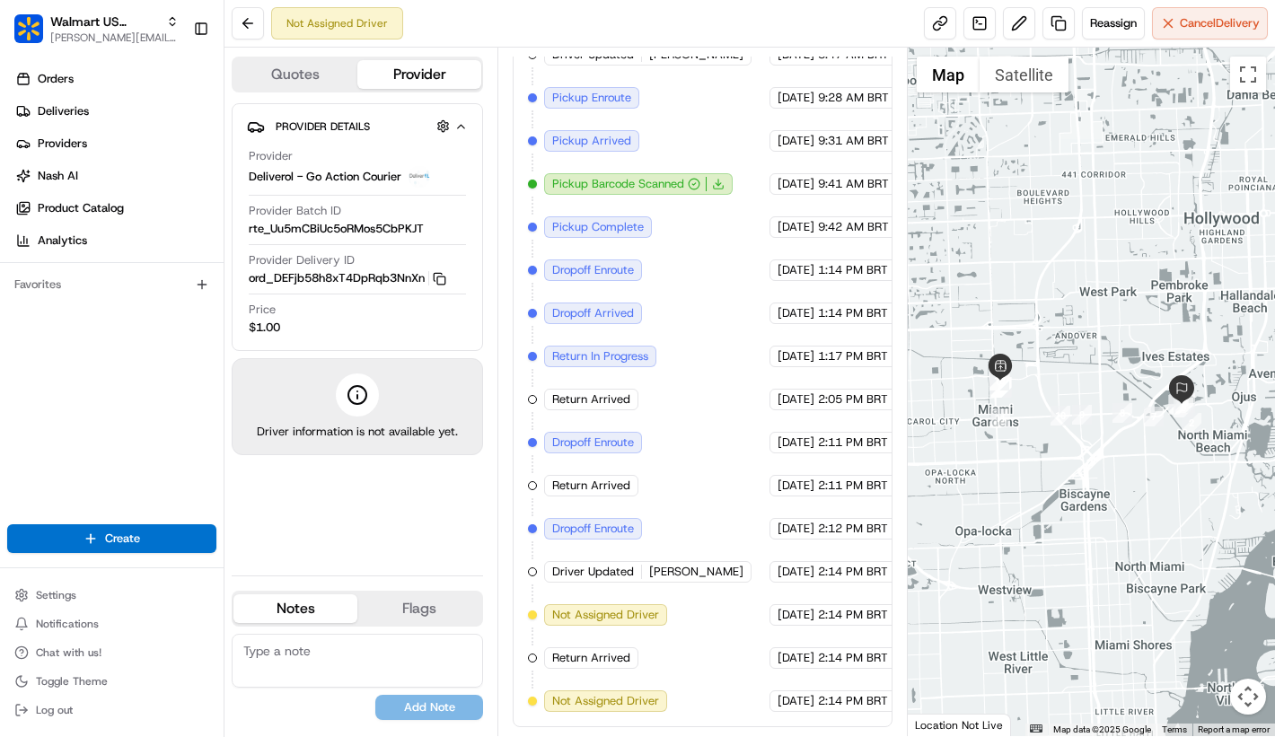
click at [622, 581] on div "Driver Updated Yazim Martin" at bounding box center [647, 572] width 207 height 22
click at [985, 28] on link at bounding box center [979, 23] width 32 height 32
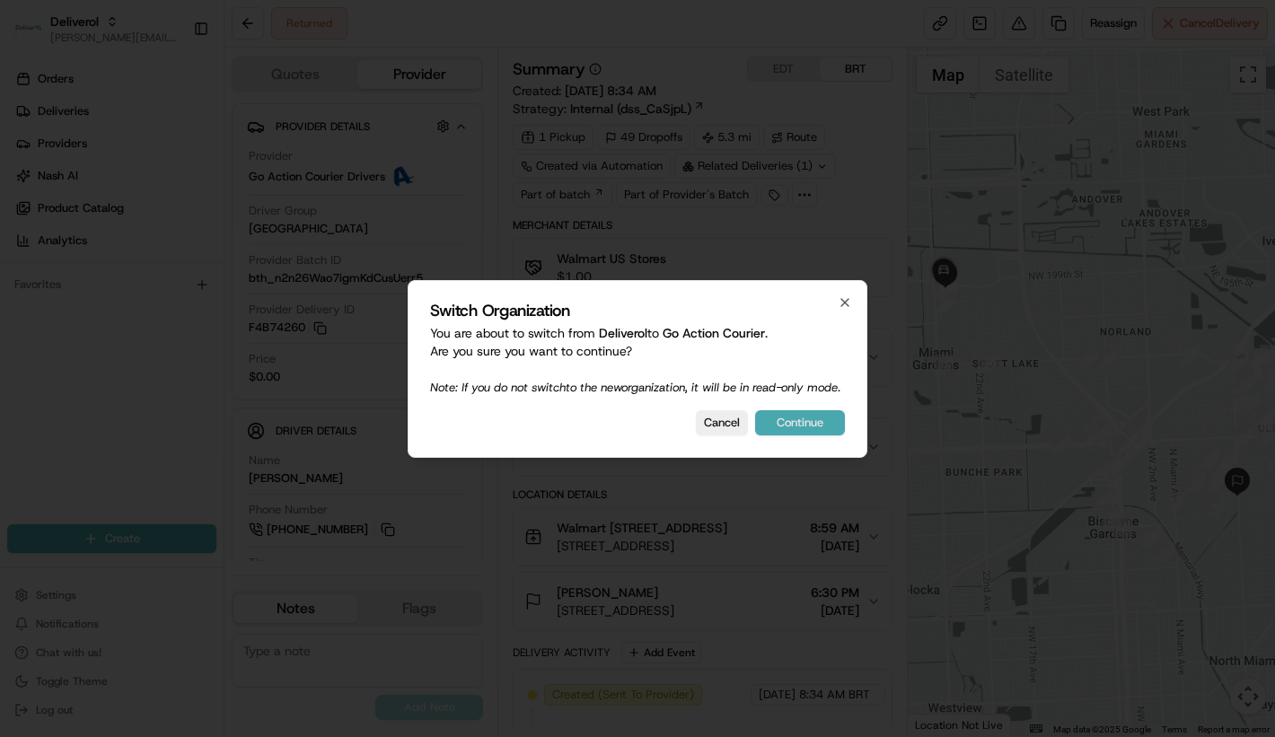
click at [820, 435] on button "Continue" at bounding box center [800, 422] width 90 height 25
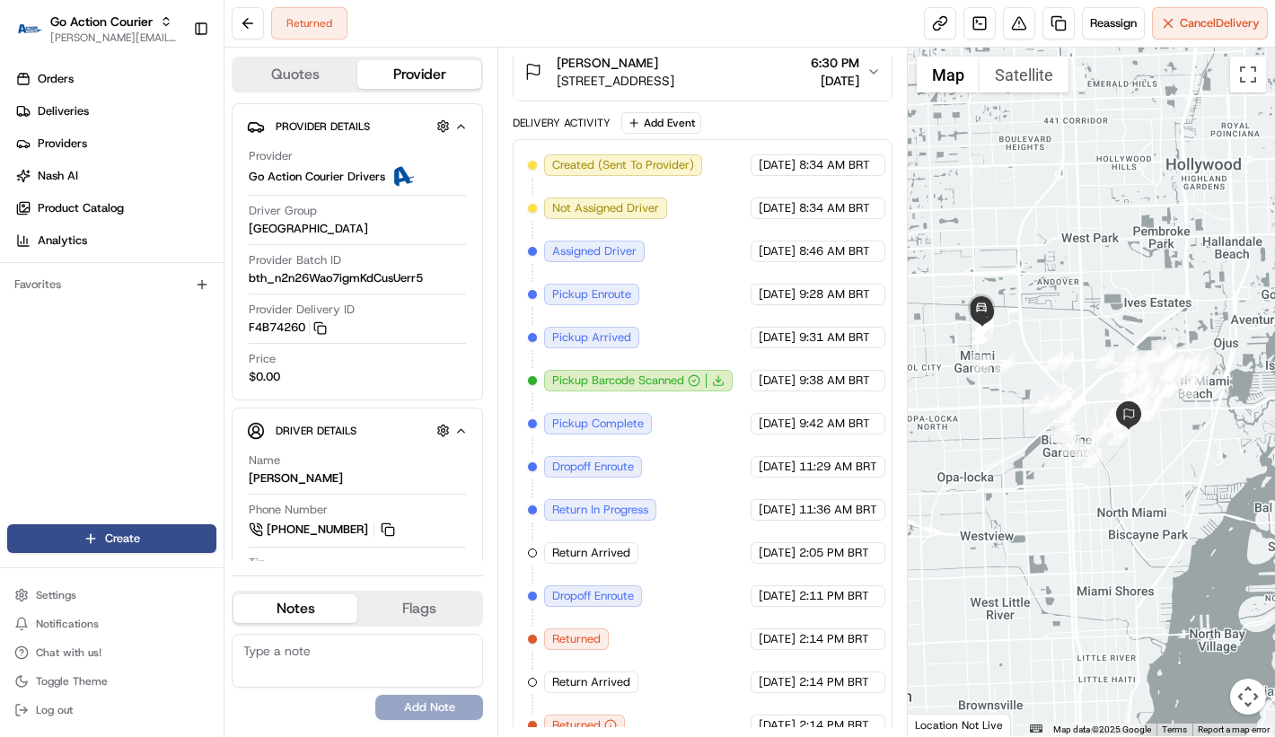
scroll to position [572, 0]
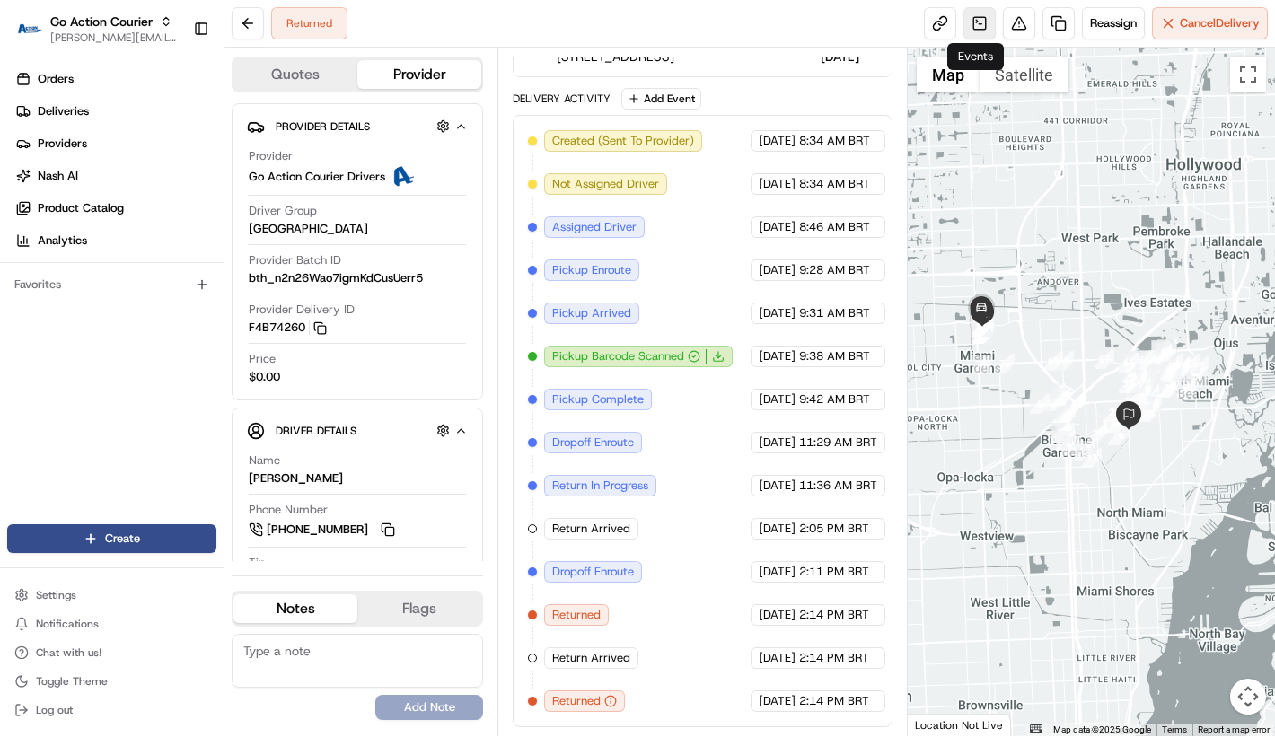
click at [973, 32] on link at bounding box center [979, 23] width 32 height 32
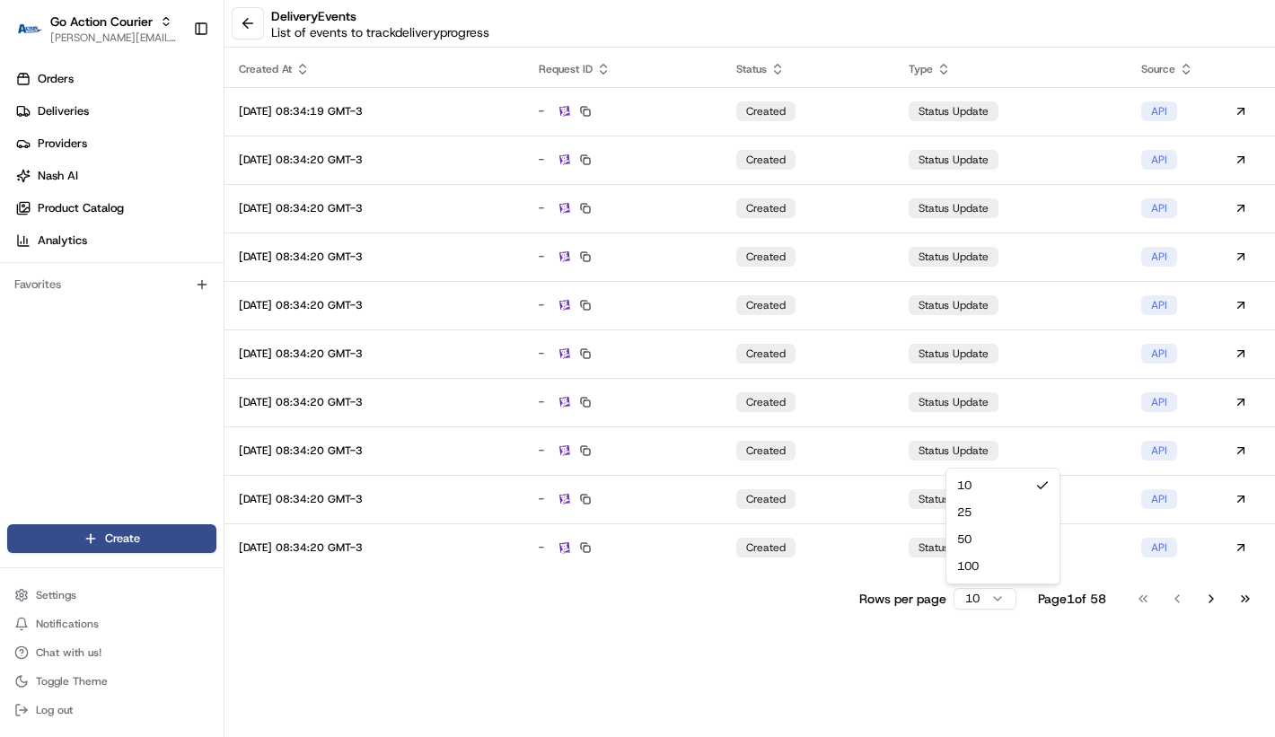
click at [973, 602] on html "Go Action Courier lucas@usenash.com Toggle Sidebar Orders Deliveries Providers …" at bounding box center [637, 368] width 1275 height 737
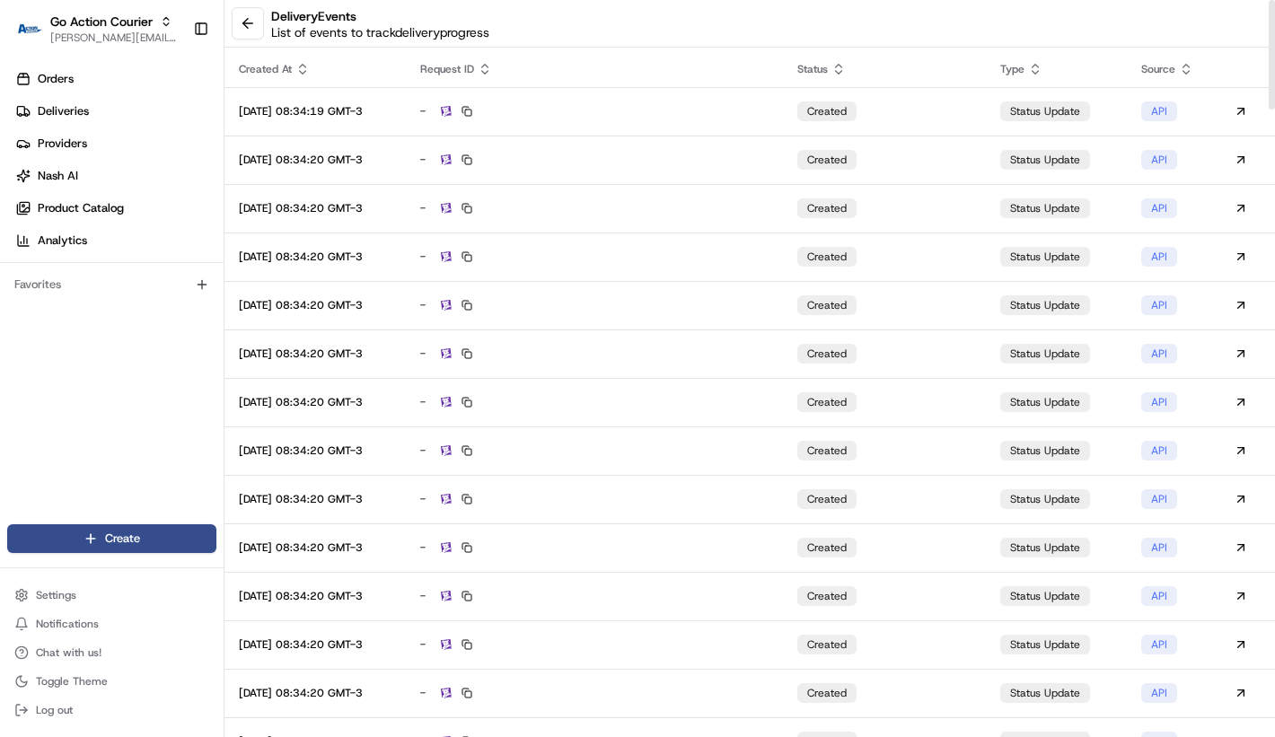
click at [296, 68] on icon at bounding box center [302, 69] width 14 height 14
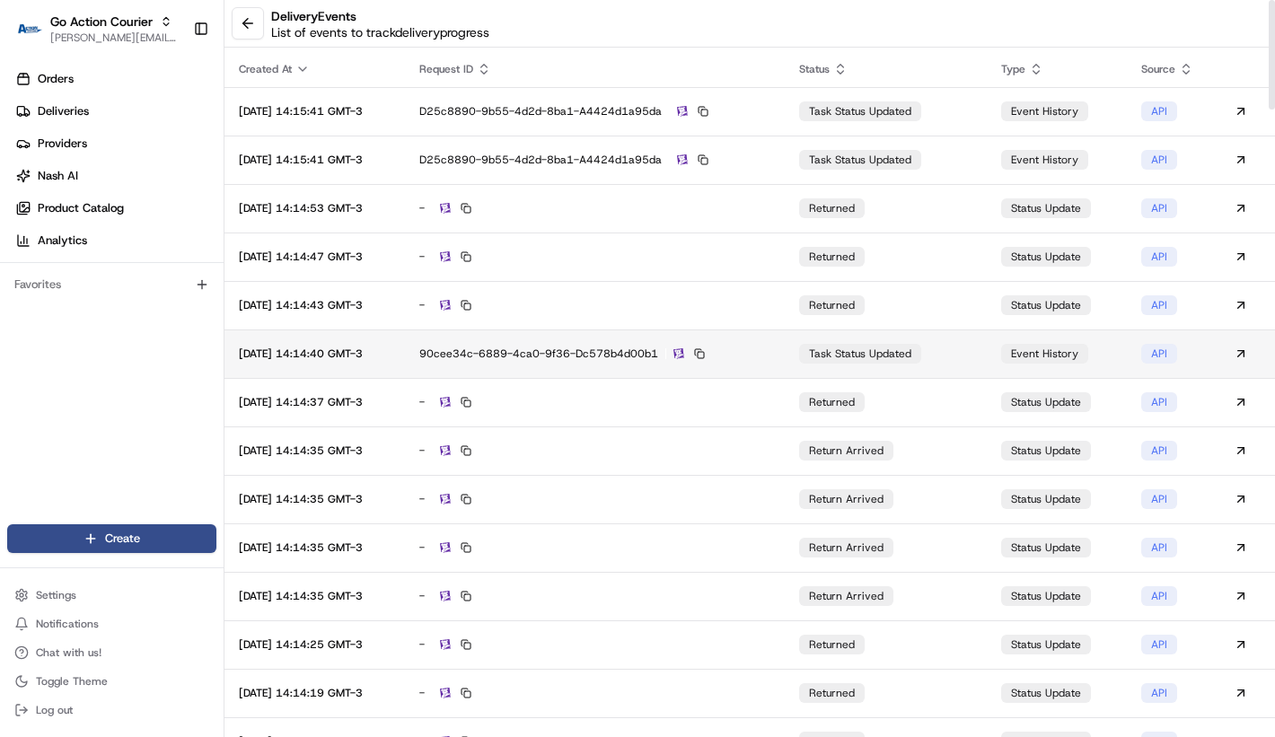
click at [654, 340] on td "90cee34c-6889-4ca0-9f36-dc578b4d00b1" at bounding box center [595, 354] width 380 height 48
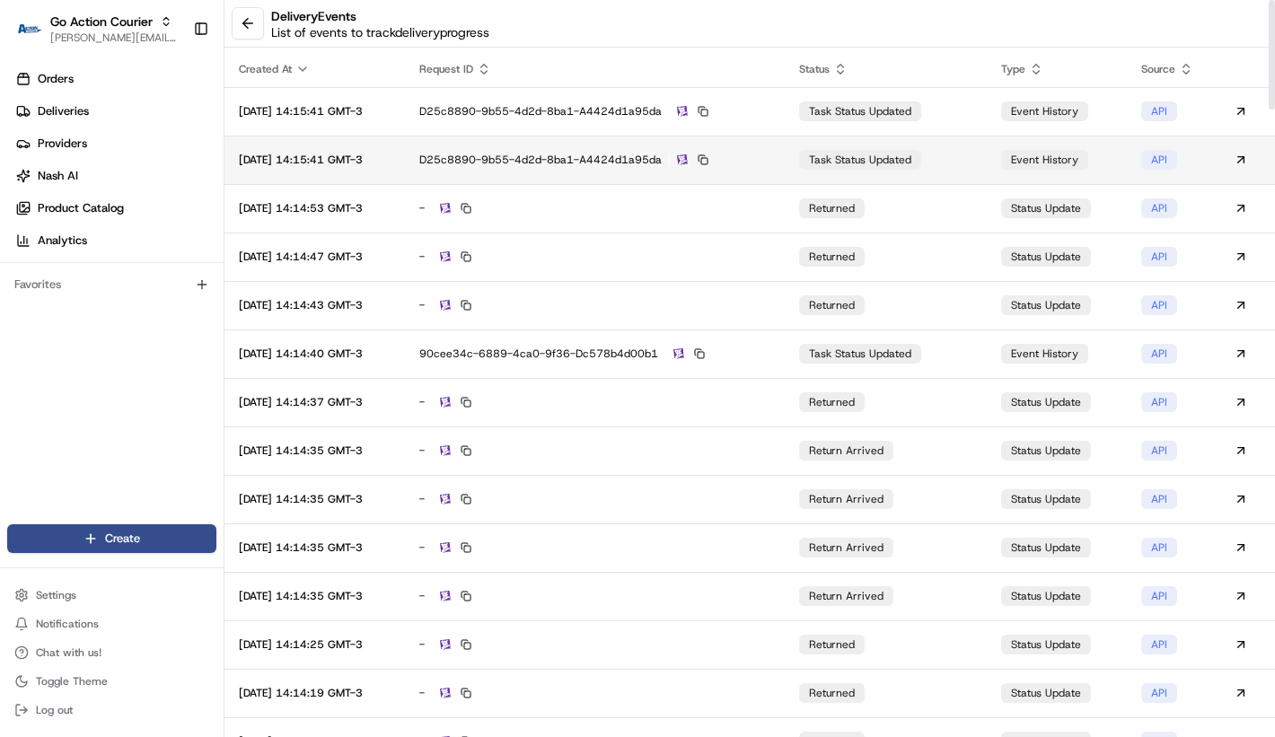
click at [636, 148] on td "d25c8890-9b55-4d2d-8ba1-a4424d1a95da" at bounding box center [595, 160] width 380 height 48
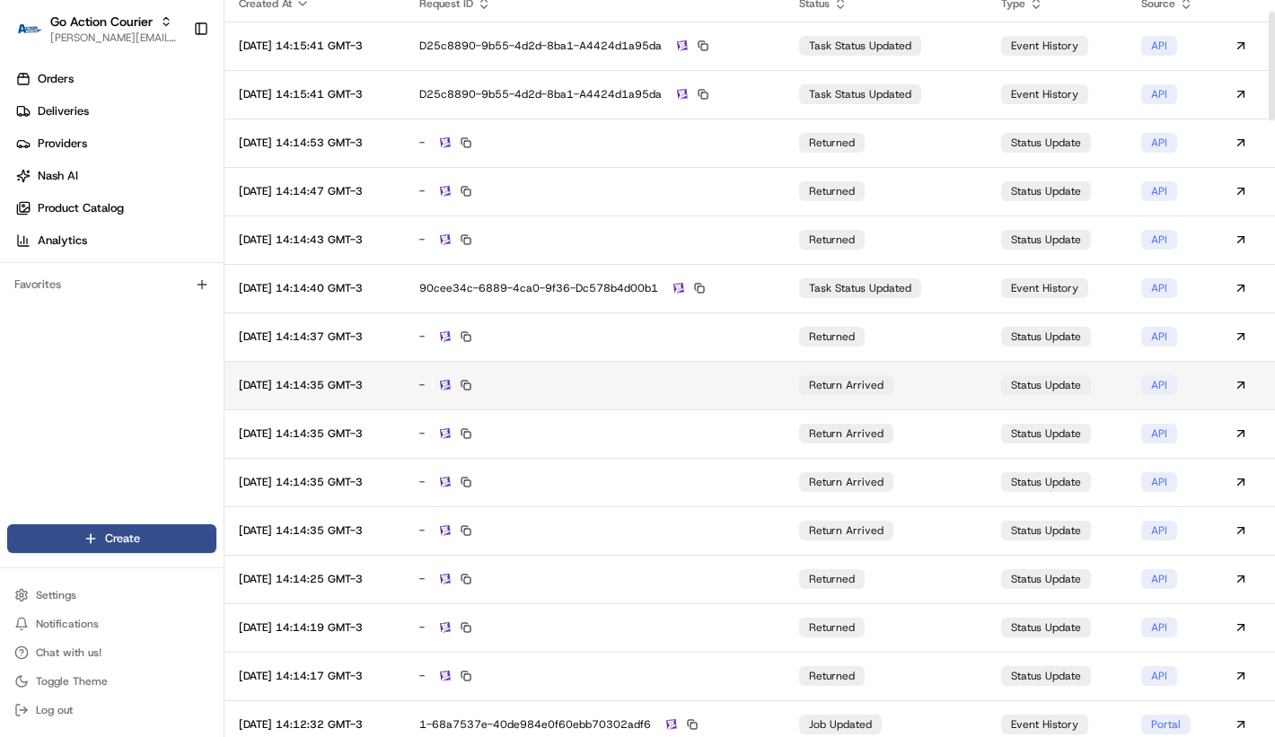
scroll to position [97, 0]
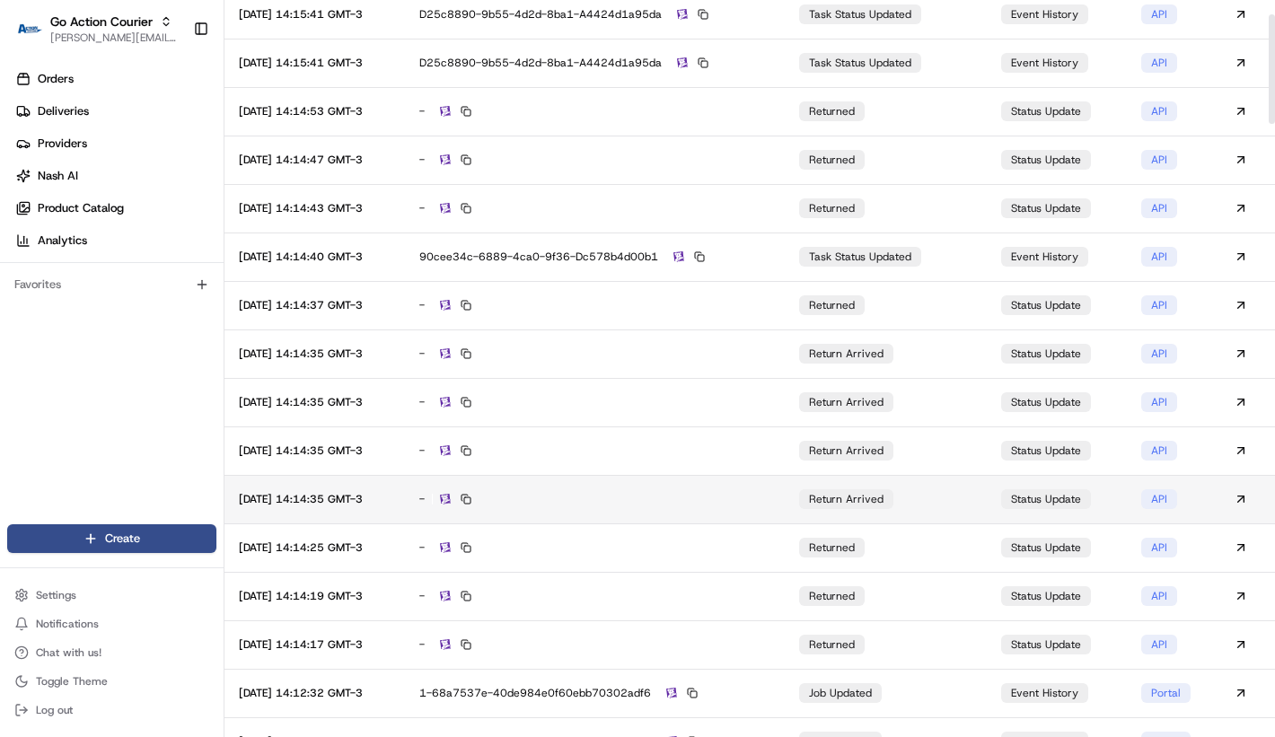
click at [657, 509] on td "-" at bounding box center [595, 499] width 380 height 48
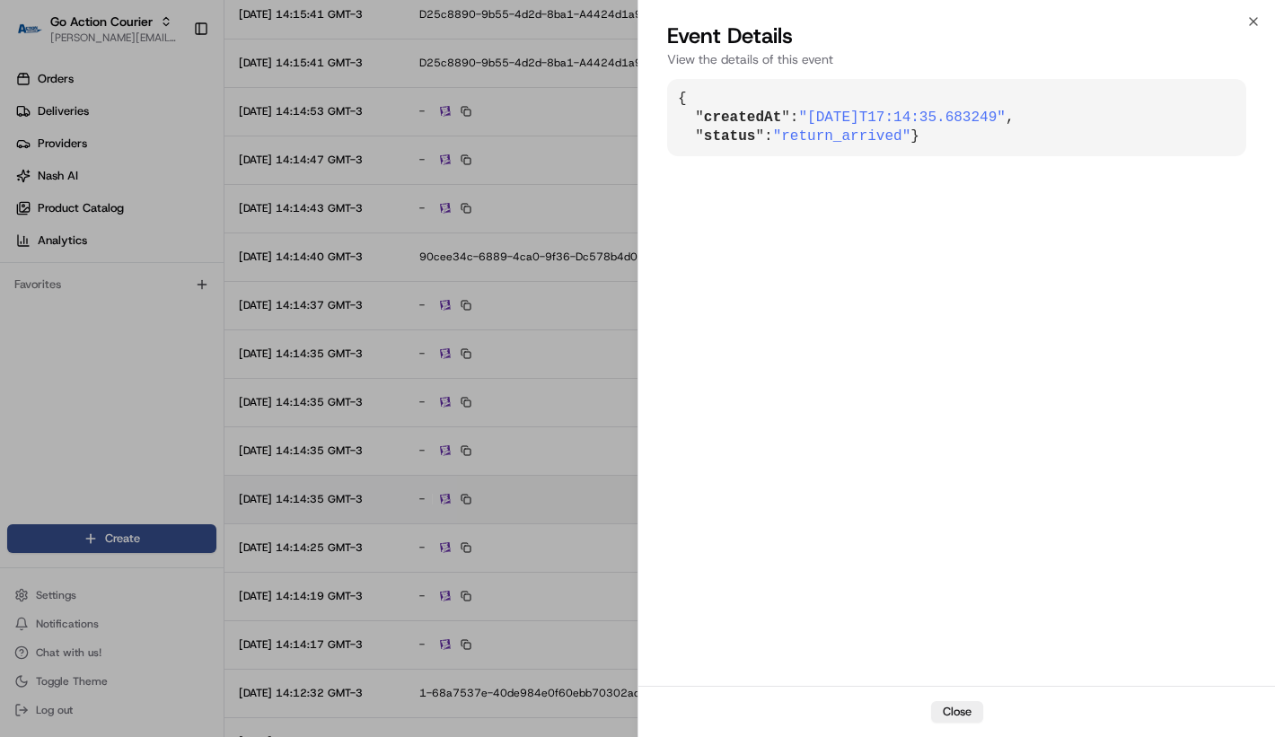
click at [657, 509] on div "{ " createdAt ": "2025-08-21T17:14:35.683249" , " status ": "return_arrived" }" at bounding box center [956, 380] width 637 height 611
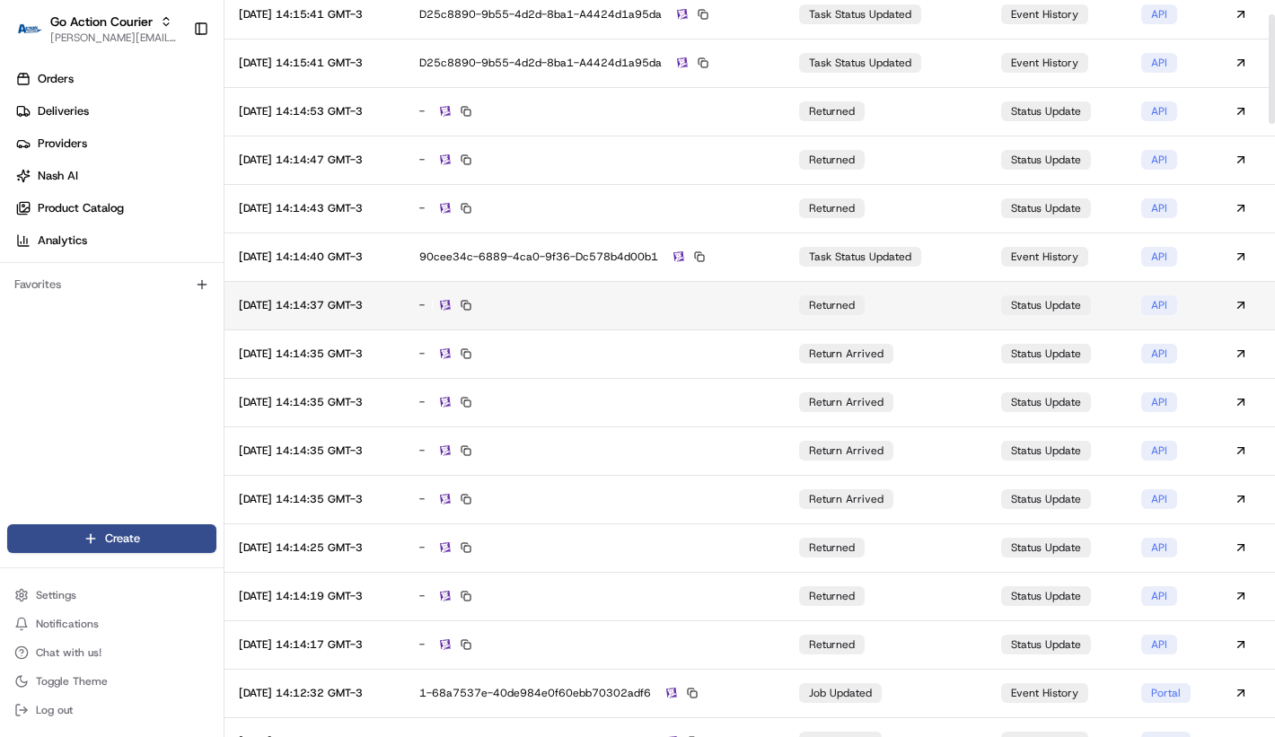
click at [655, 312] on div "-" at bounding box center [594, 305] width 351 height 16
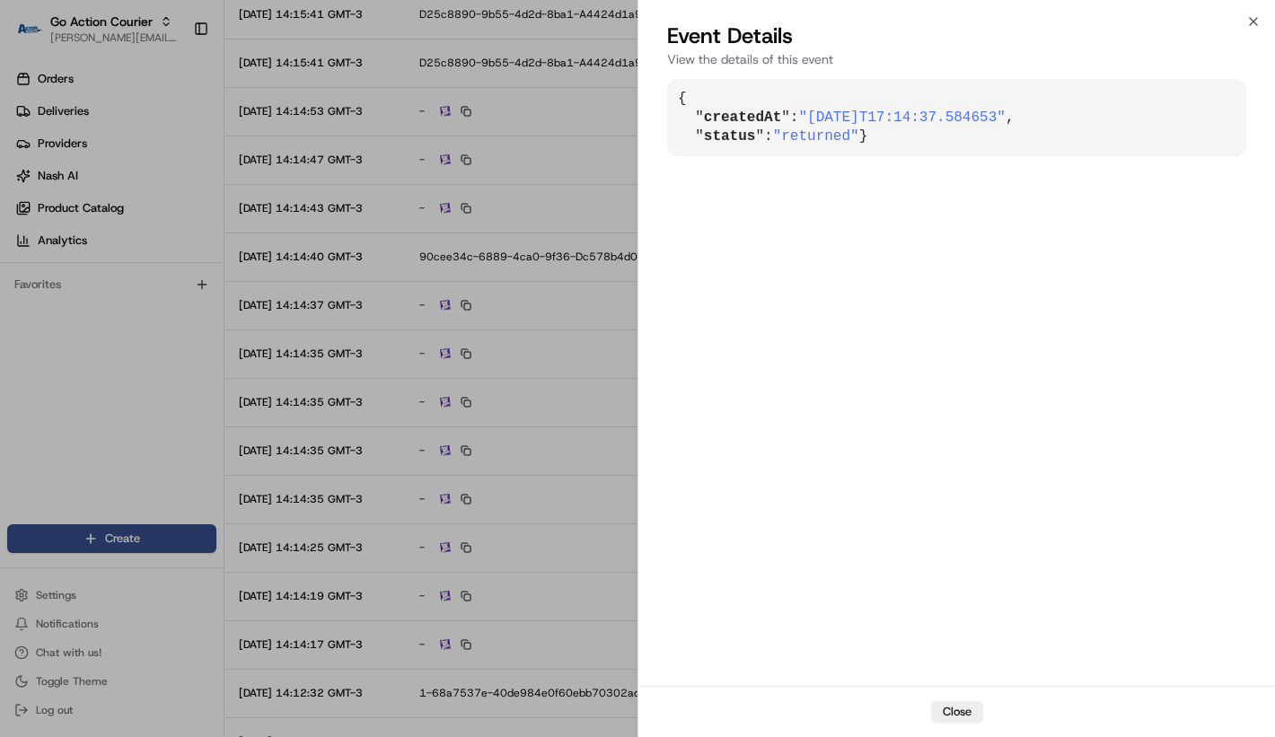
click at [655, 312] on div "{ " createdAt ": "2025-08-21T17:14:37.584653" , " status ": "returned" }" at bounding box center [956, 380] width 637 height 611
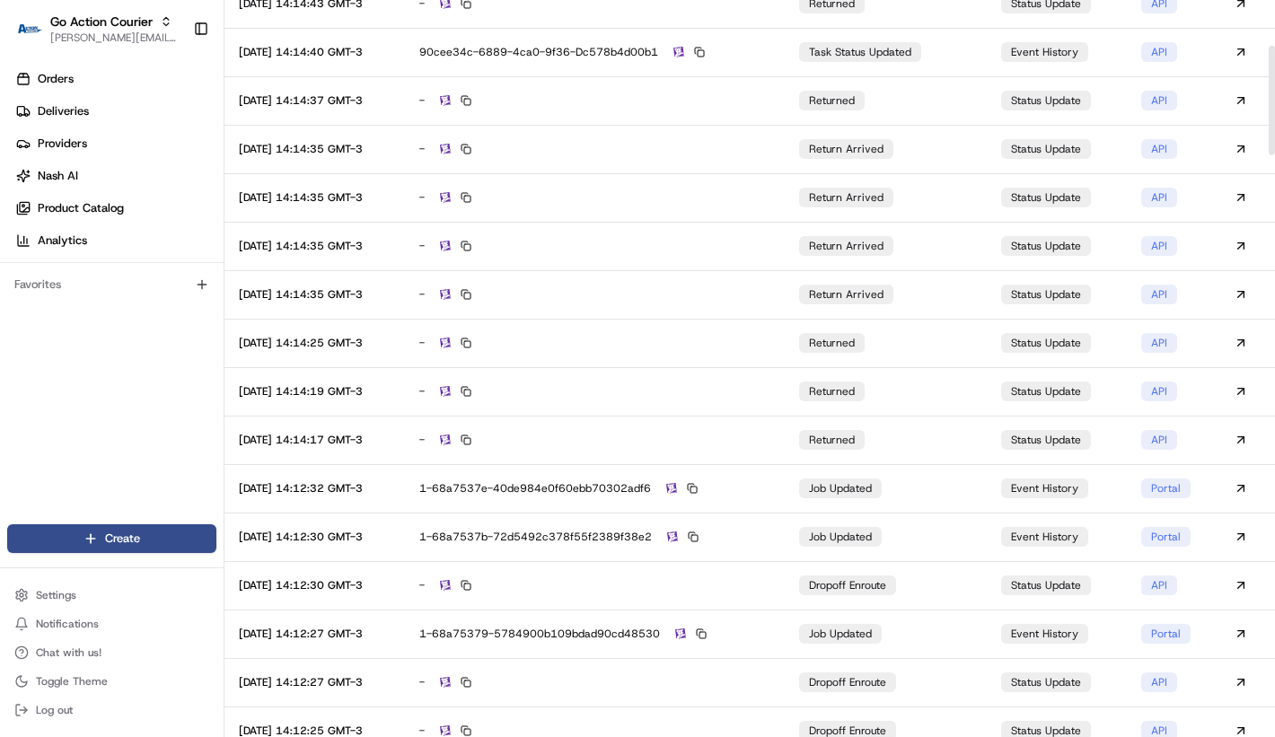
scroll to position [323, 0]
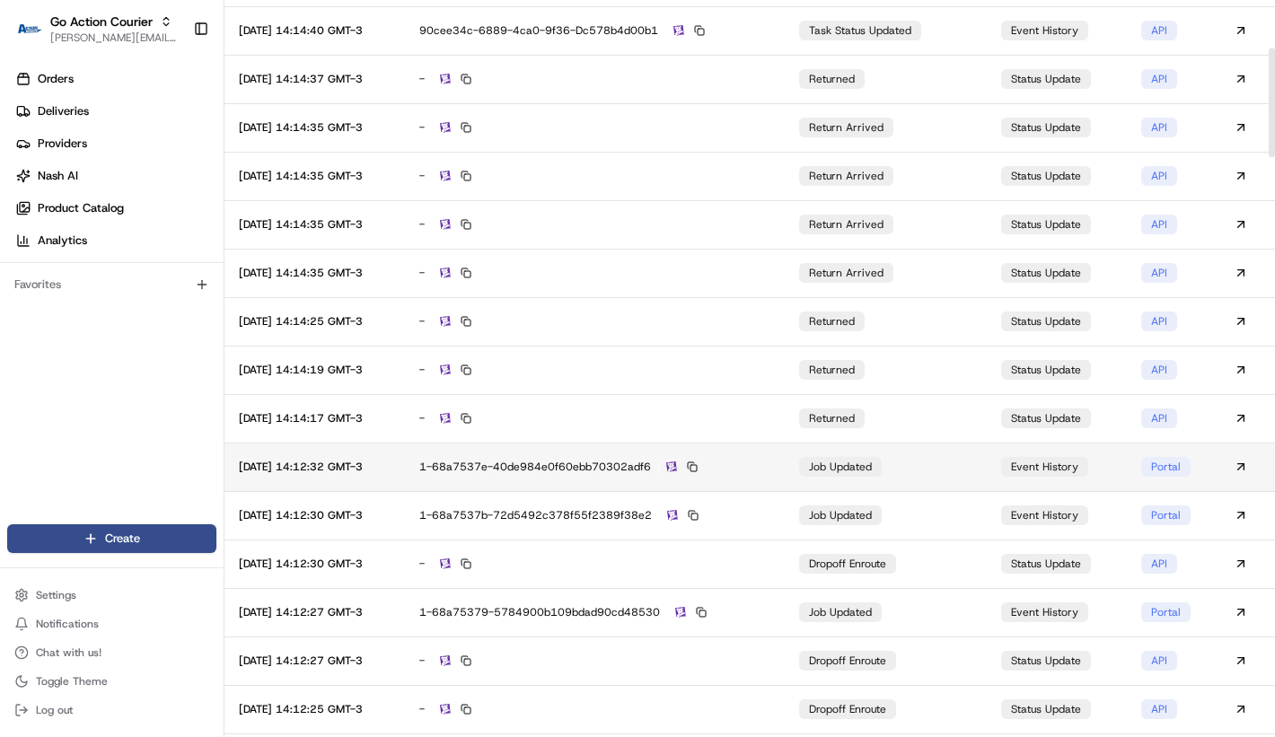
click at [614, 458] on td "1-68a7537e-40de984e0f60ebb70302adf6" at bounding box center [595, 467] width 380 height 48
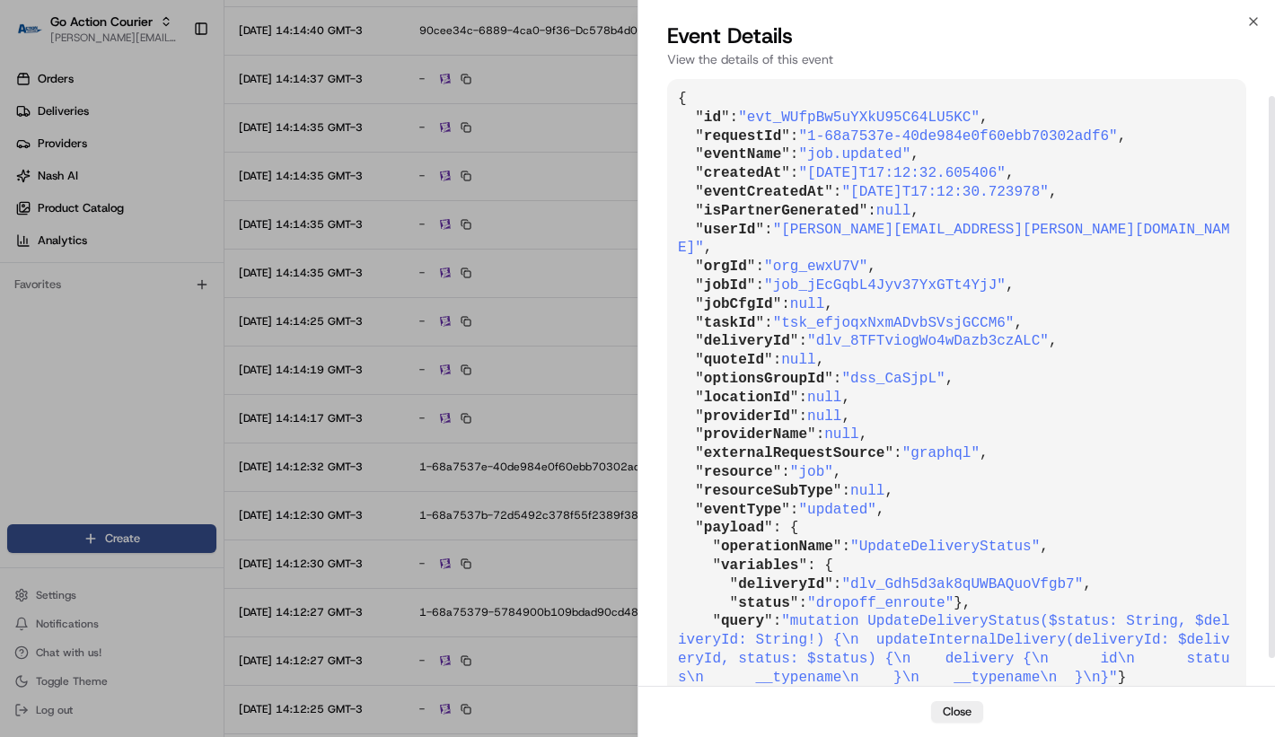
scroll to position [53, 0]
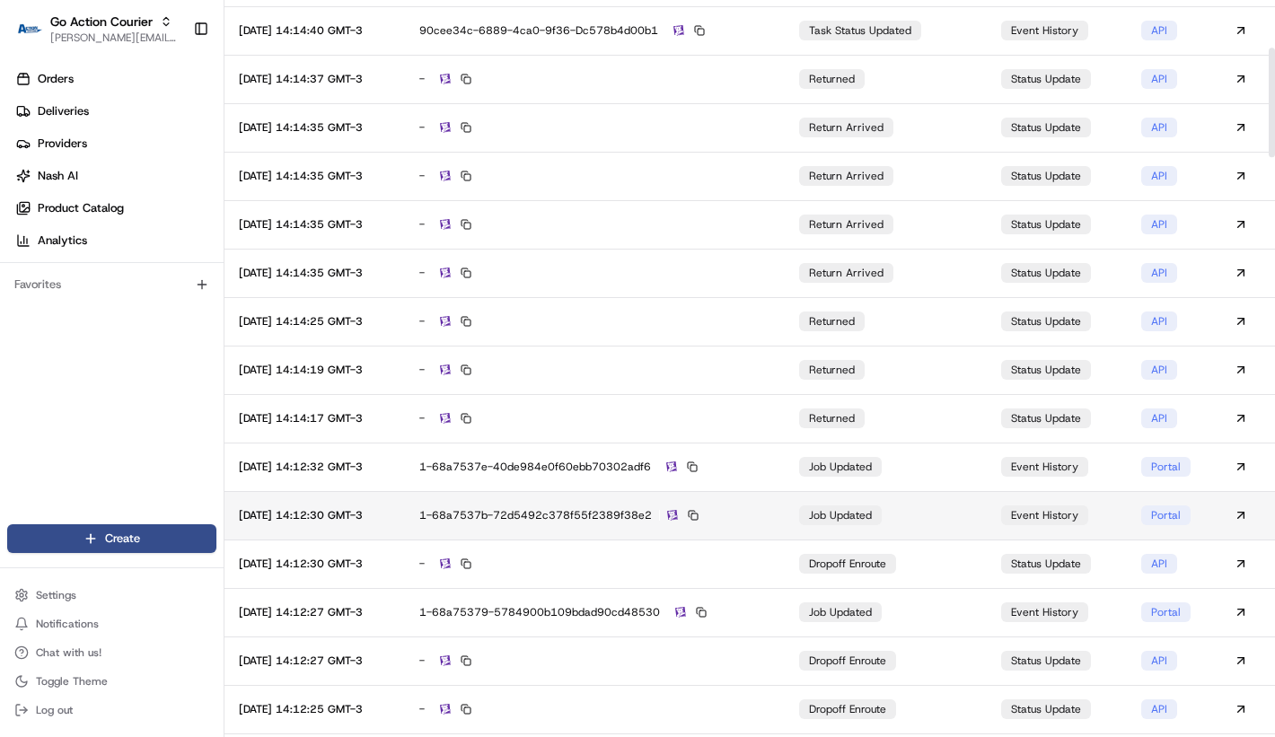
click at [591, 512] on div "1-68a7537b-72d5492c378f55f2389f38e2" at bounding box center [594, 515] width 351 height 16
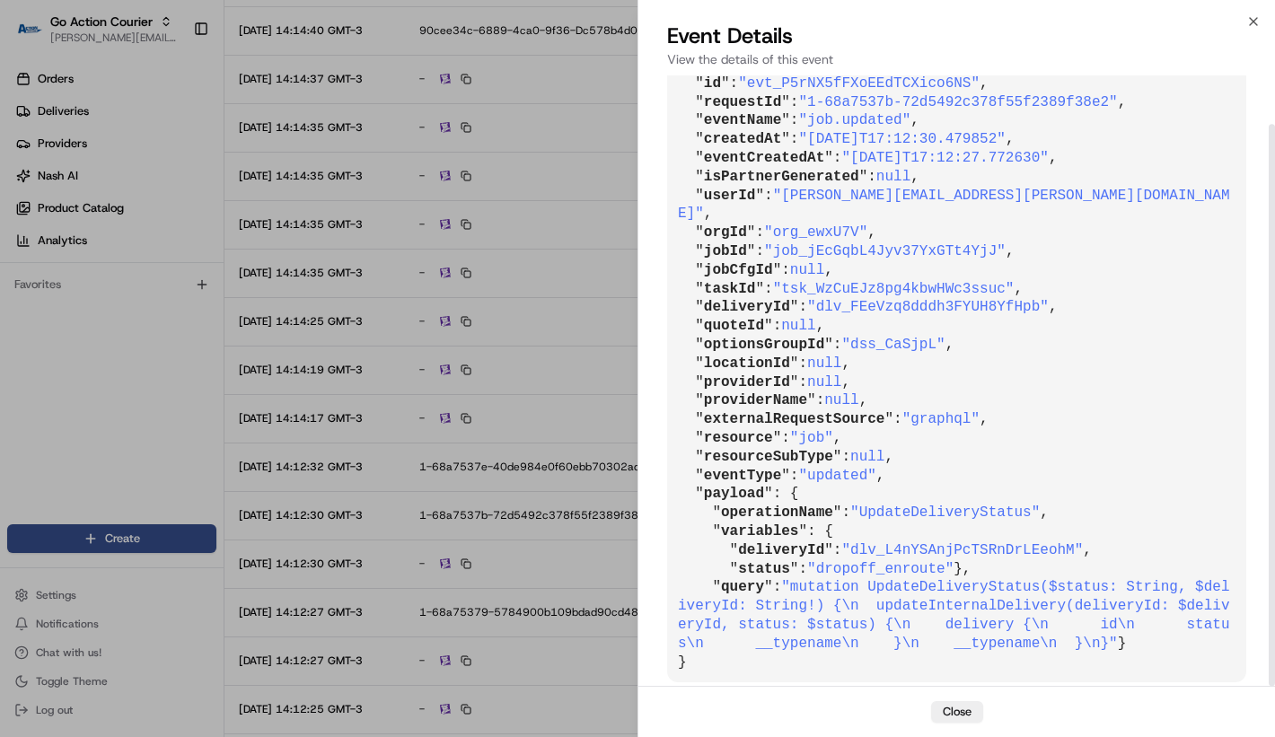
scroll to position [52, 0]
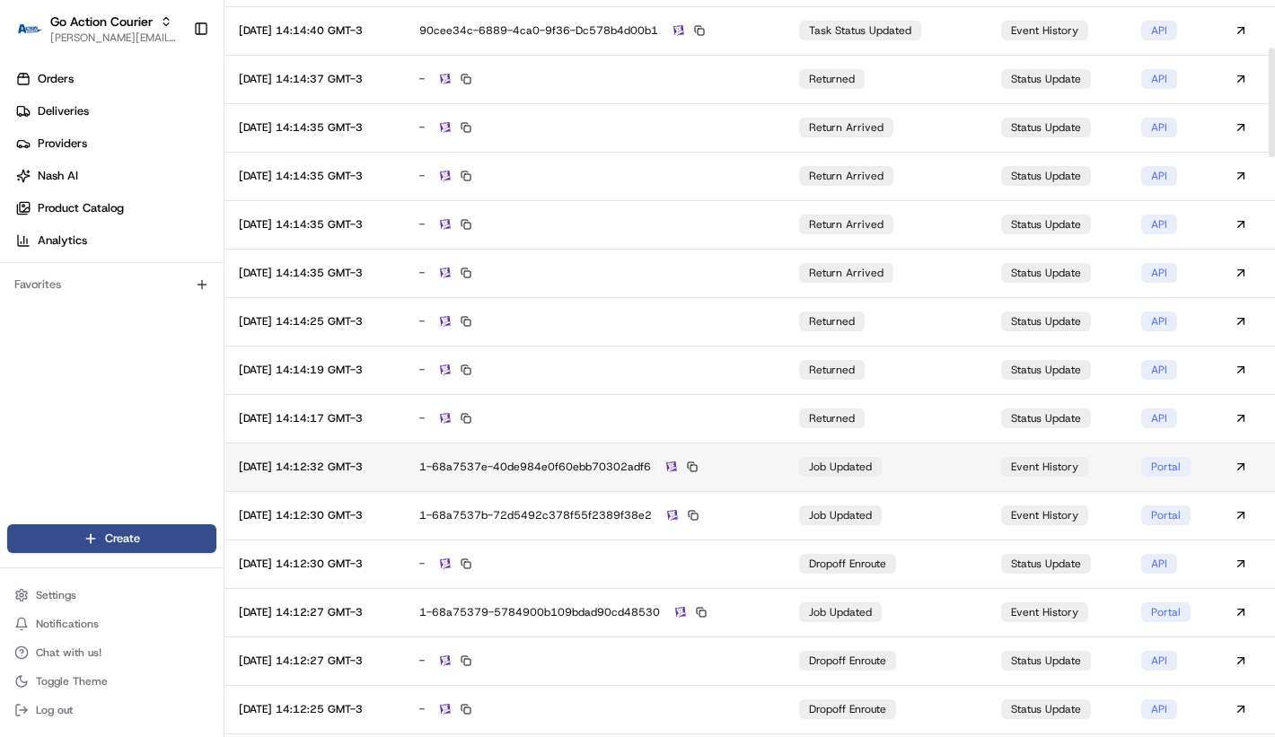
click at [632, 450] on td "1-68a7537e-40de984e0f60ebb70302adf6" at bounding box center [595, 467] width 380 height 48
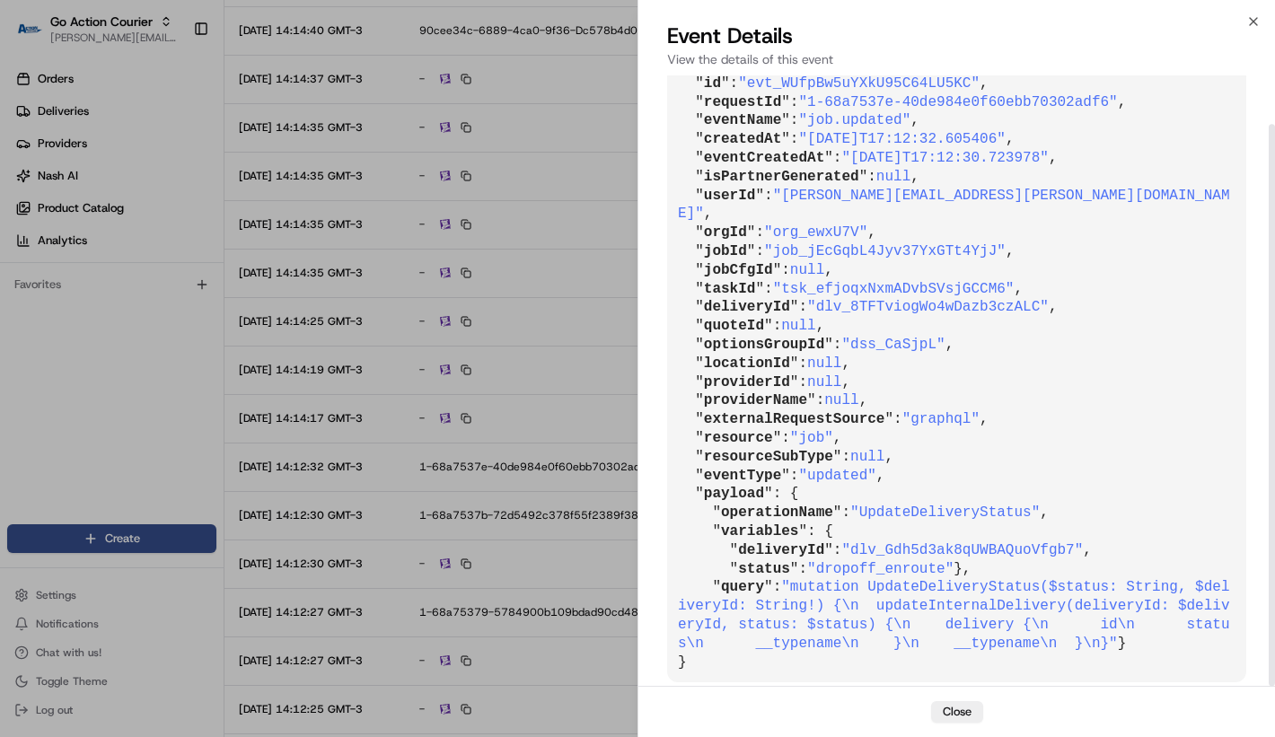
scroll to position [53, 0]
